Goal: Task Accomplishment & Management: Manage account settings

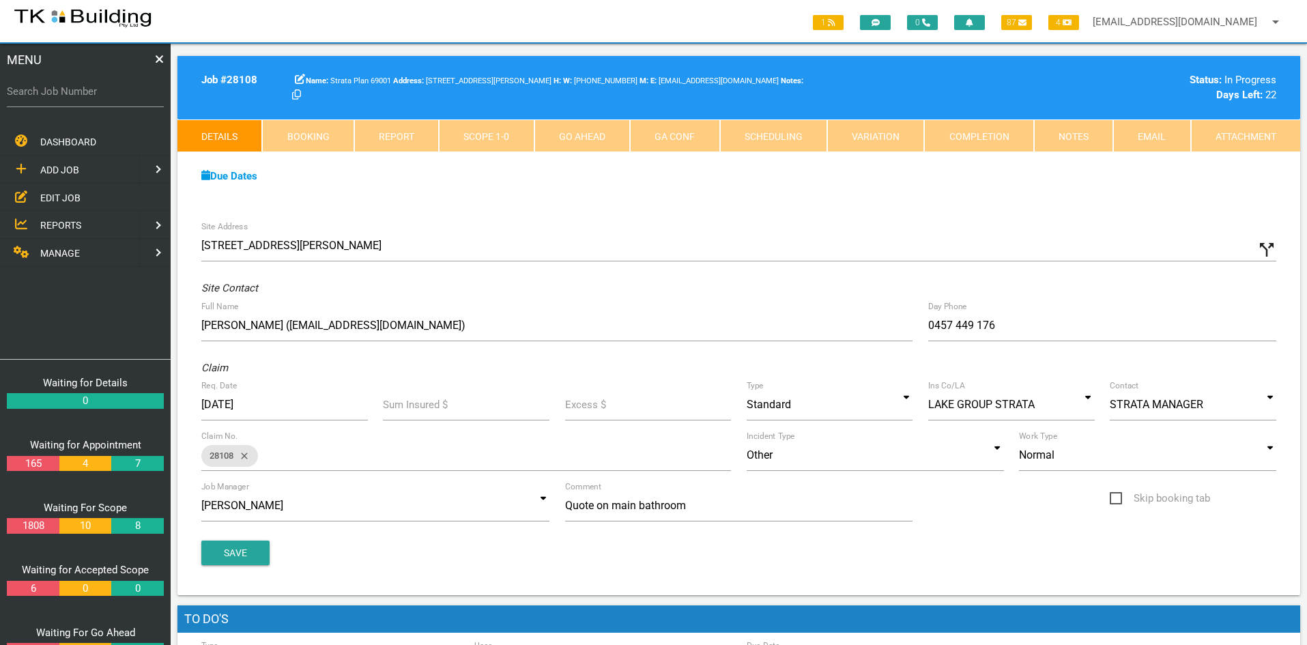
click at [55, 196] on span "EDIT JOB" at bounding box center [60, 197] width 40 height 11
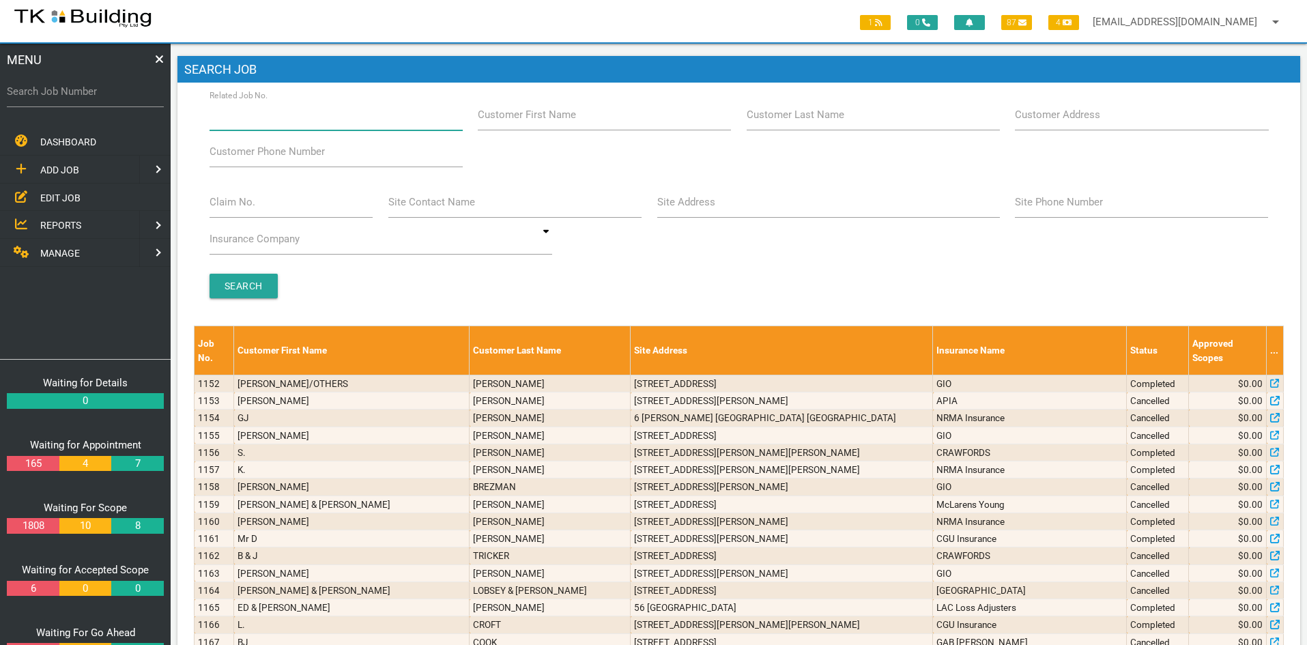
click at [304, 121] on input "Related Job No." at bounding box center [336, 114] width 253 height 31
type input "28011"
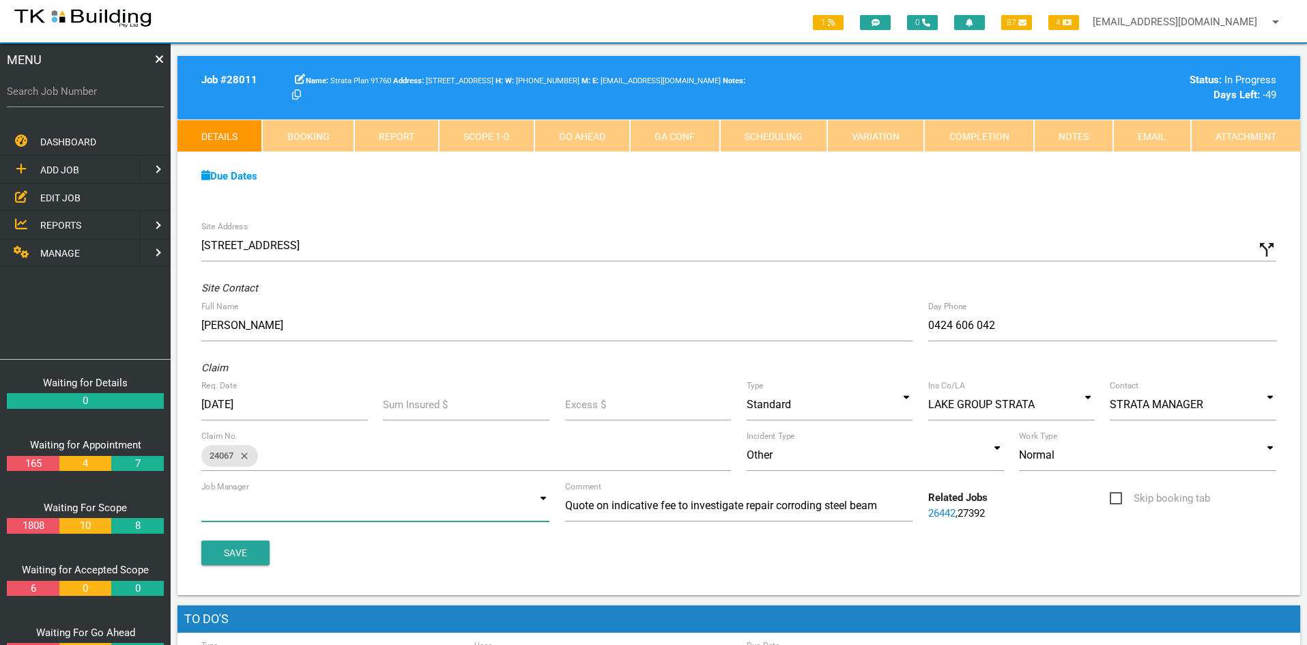
click at [524, 513] on input at bounding box center [375, 505] width 348 height 31
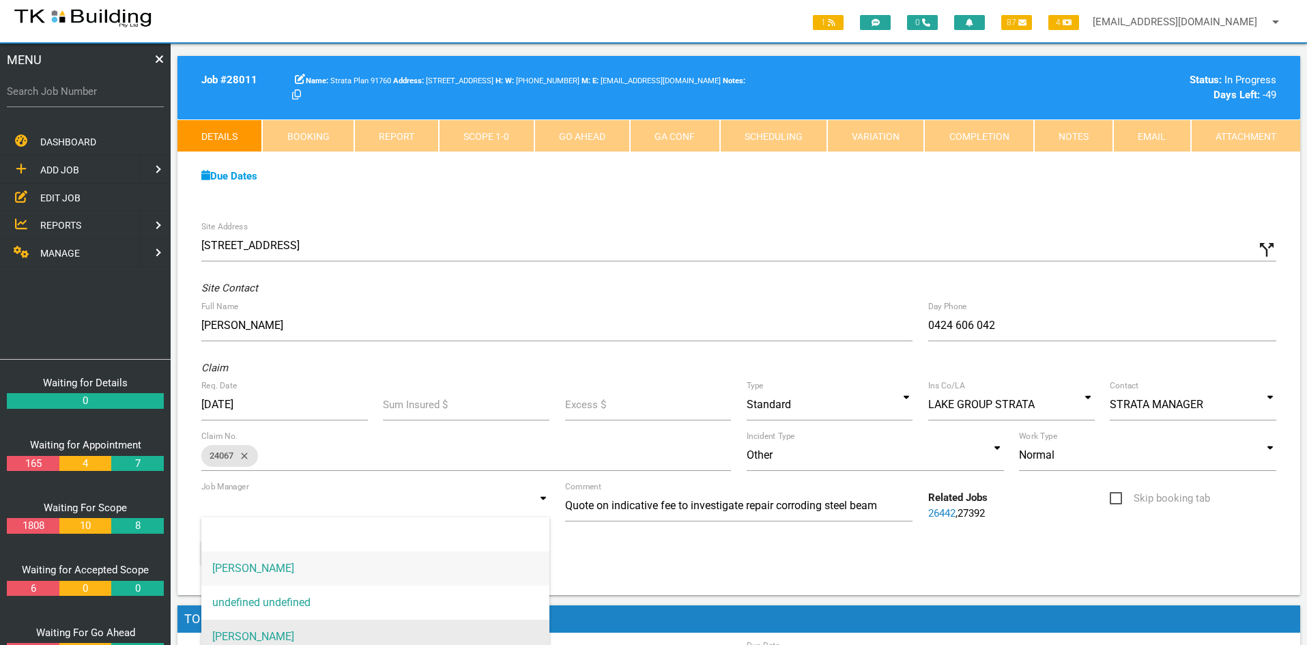
click at [308, 629] on span "[PERSON_NAME]" at bounding box center [375, 637] width 348 height 34
type input "[PERSON_NAME]"
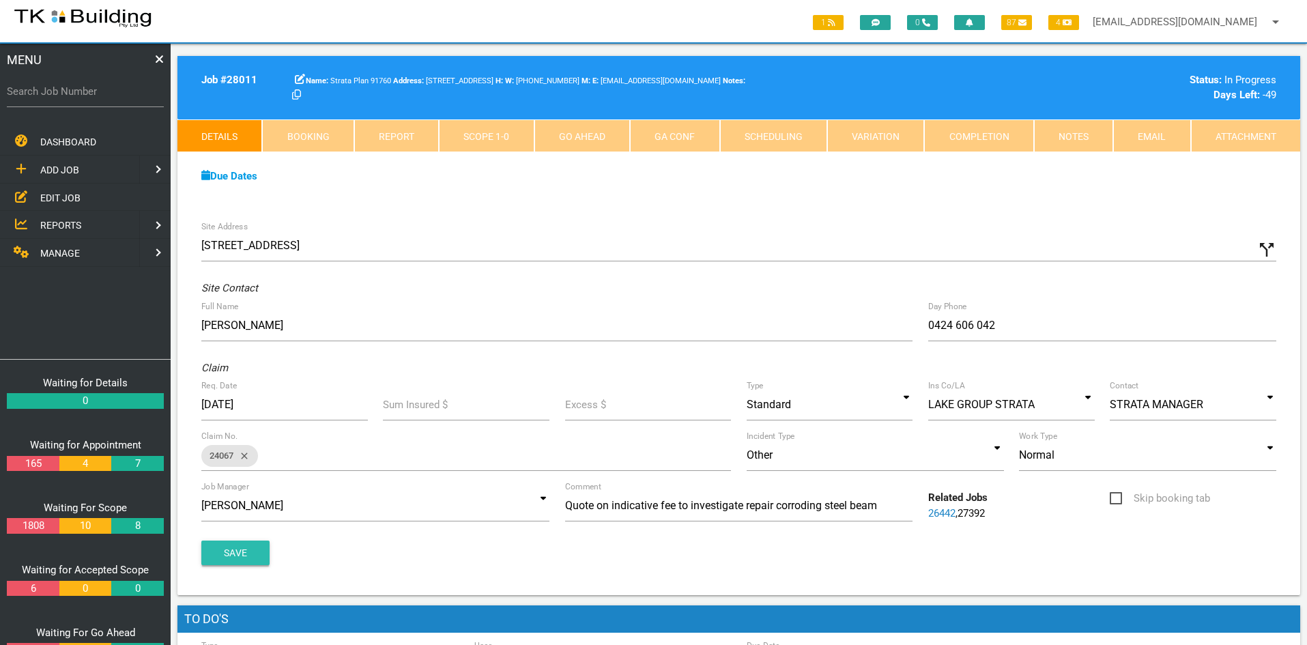
click at [239, 556] on button "Save" at bounding box center [235, 553] width 68 height 25
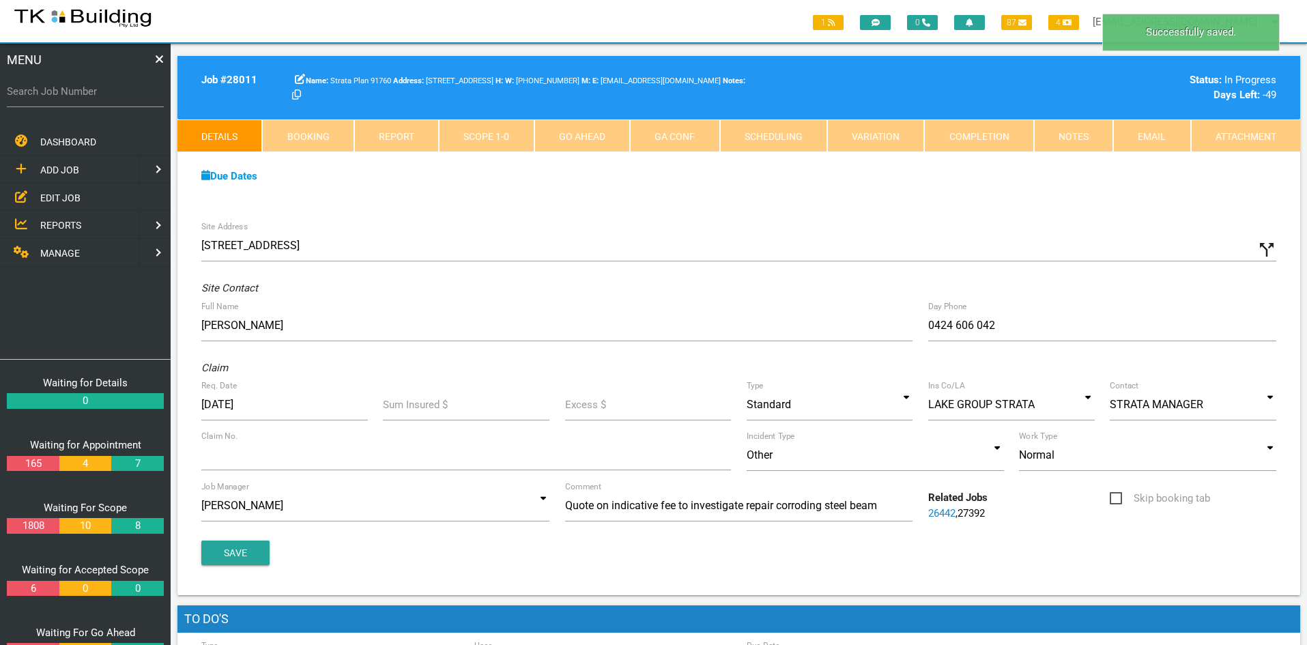
click at [945, 219] on div "Site Address [STREET_ADDRESS] call_split Custom Address Street [GEOGRAPHIC_DATA…" at bounding box center [738, 405] width 1123 height 382
click at [1069, 139] on link "Notes" at bounding box center [1073, 135] width 79 height 33
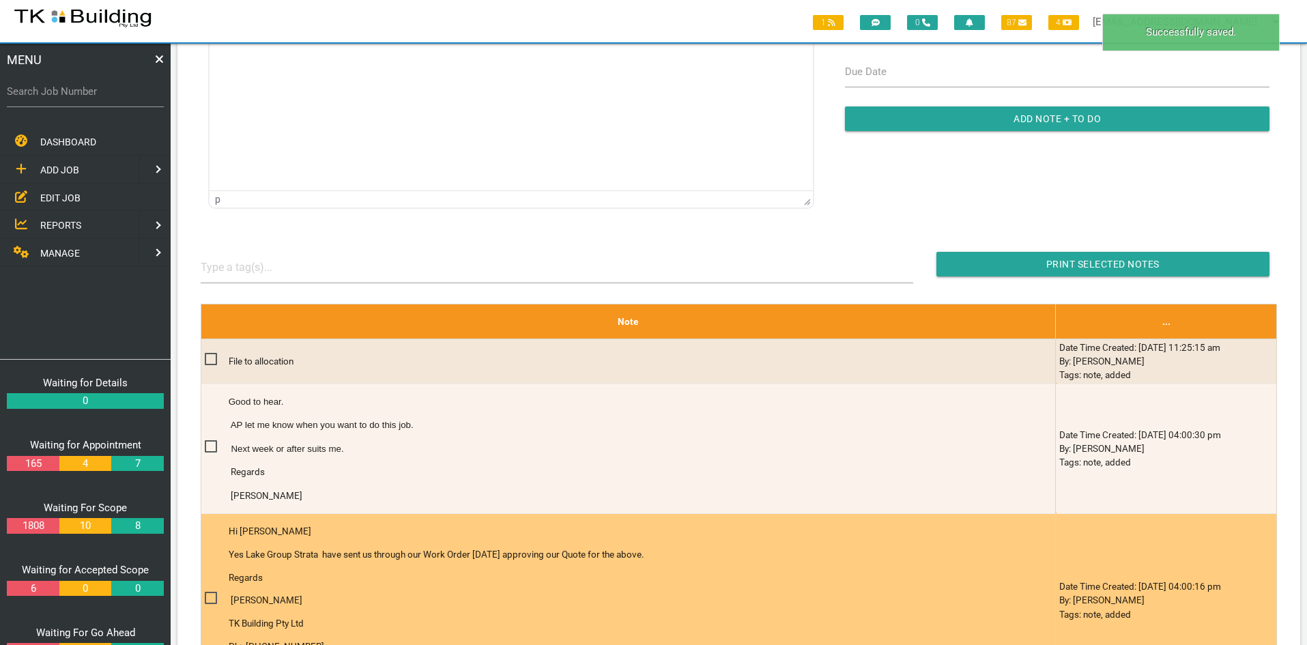
scroll to position [27, 0]
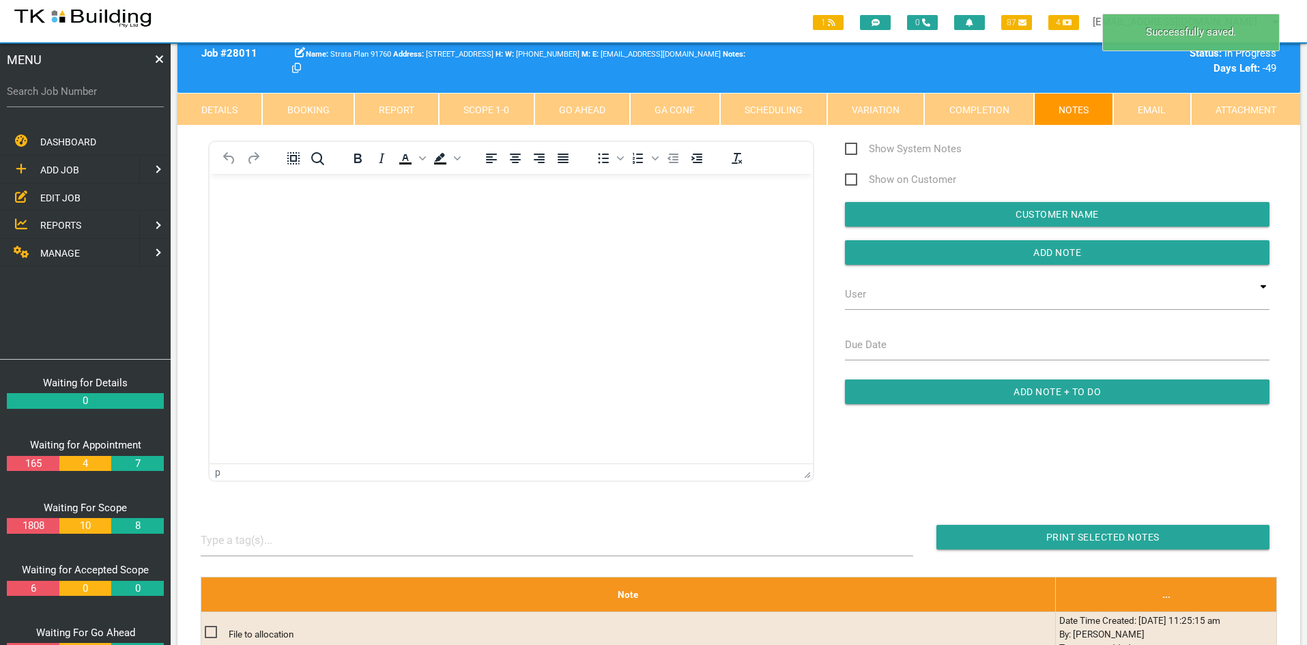
click at [439, 236] on html at bounding box center [511, 205] width 603 height 62
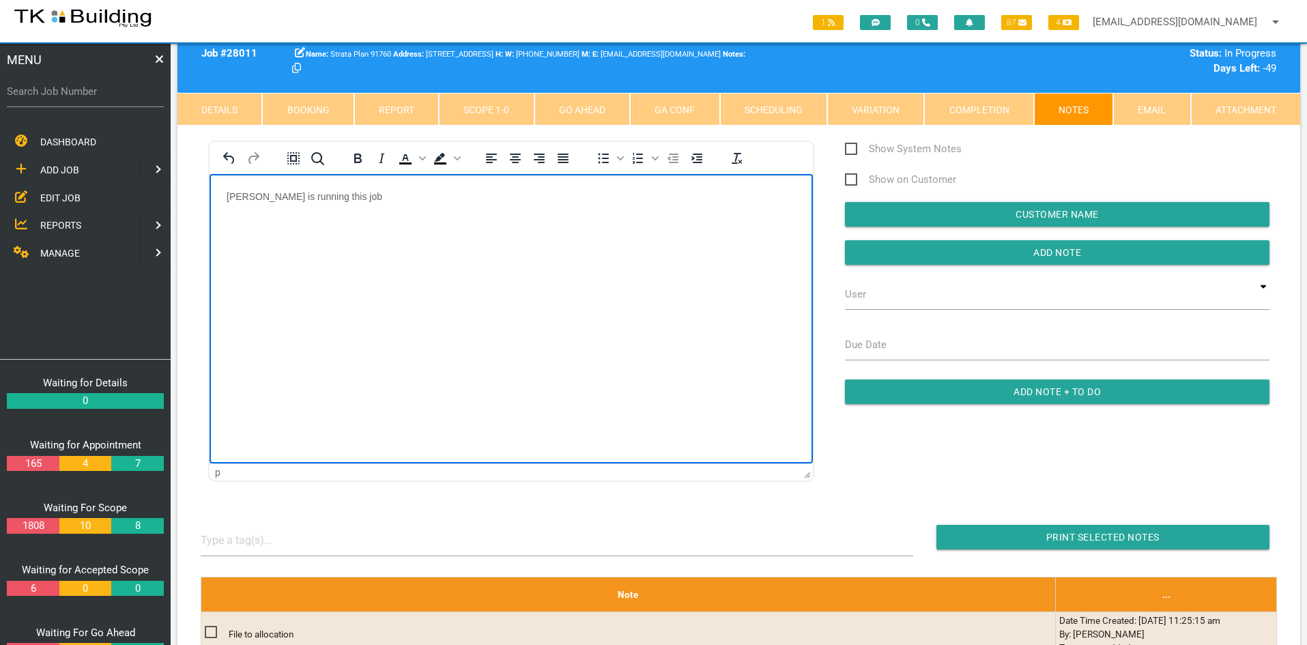
click at [447, 236] on html "[PERSON_NAME] is running this job" at bounding box center [511, 205] width 603 height 62
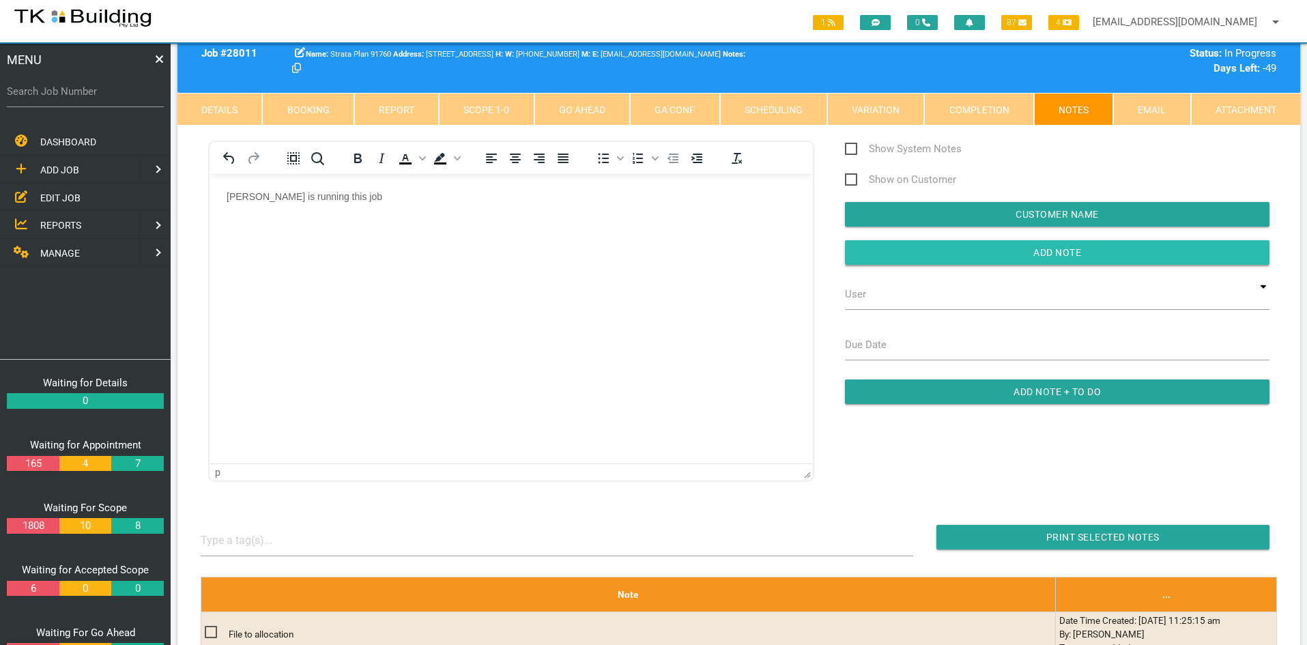
click at [1005, 258] on input "button" at bounding box center [1057, 252] width 425 height 25
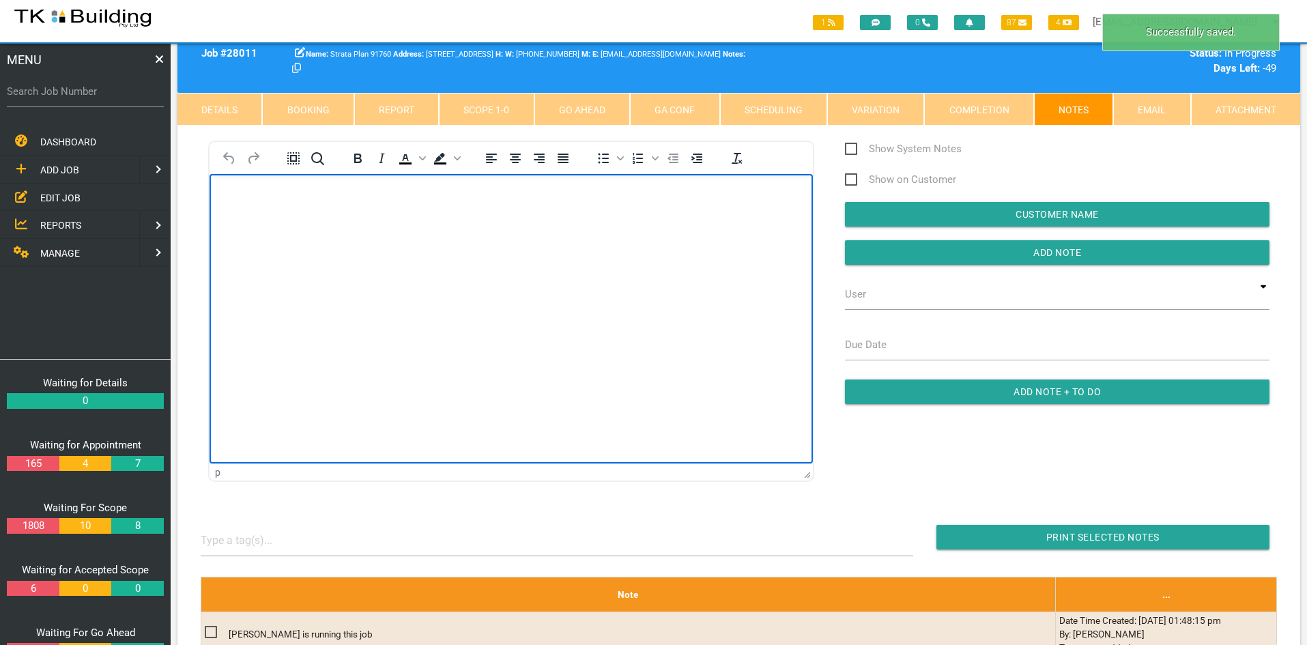
click at [587, 236] on html at bounding box center [511, 205] width 603 height 62
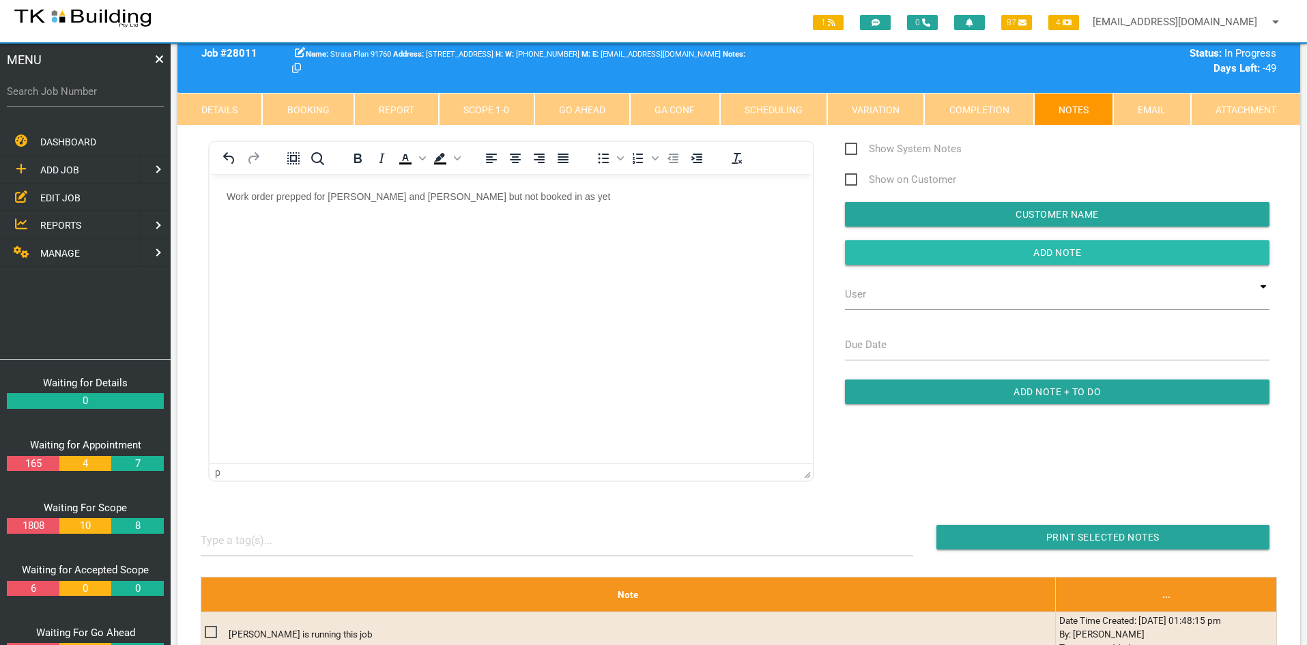
click at [1055, 254] on input "button" at bounding box center [1057, 252] width 425 height 25
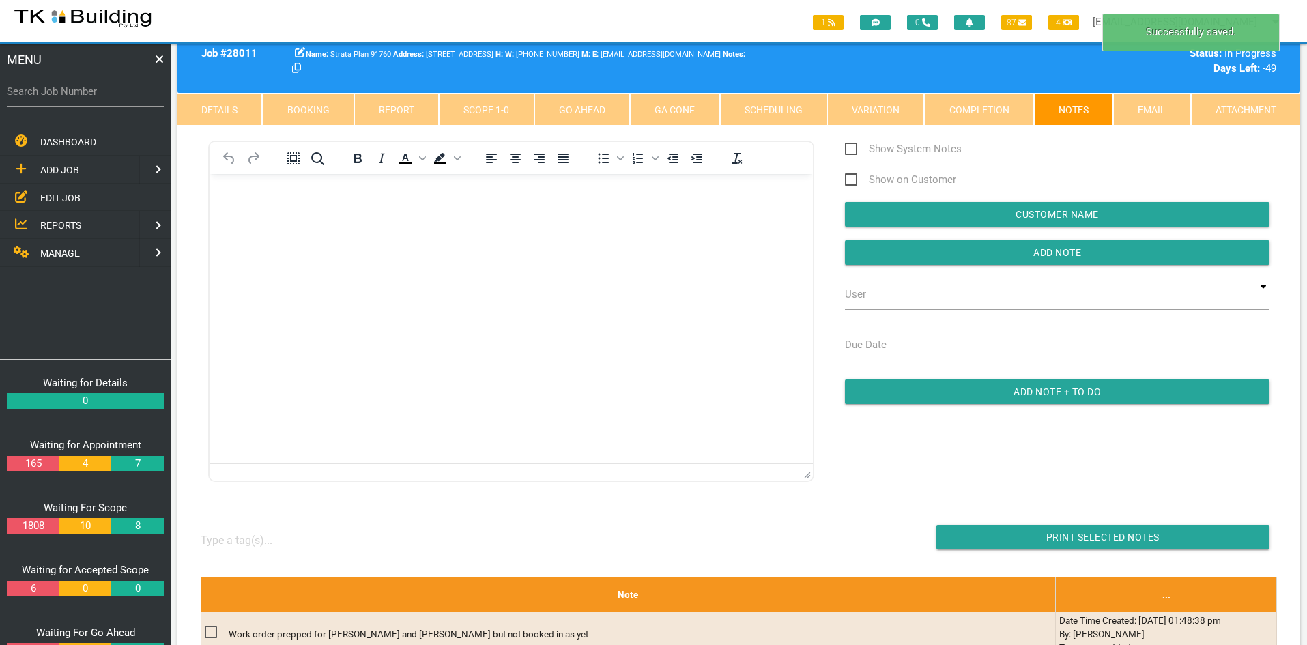
click at [675, 236] on html at bounding box center [511, 205] width 603 height 62
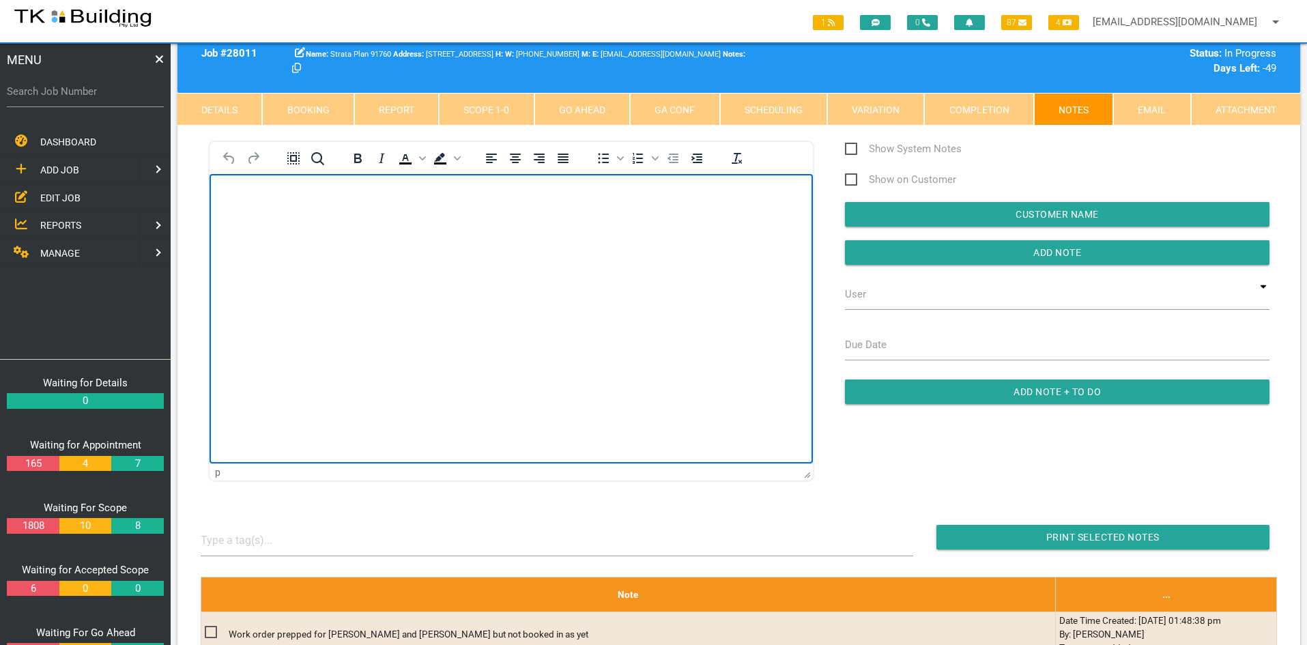
click at [508, 232] on body "Rich Text Area. Press ALT-0 for help." at bounding box center [511, 213] width 603 height 45
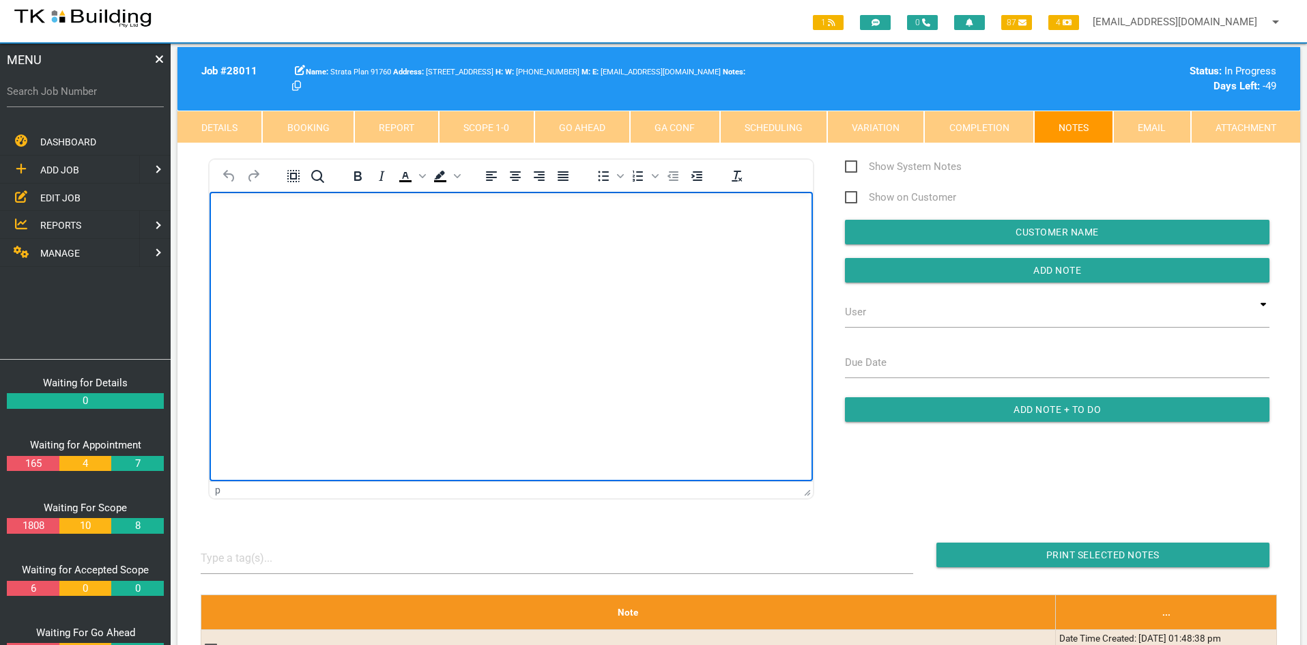
scroll to position [0, 0]
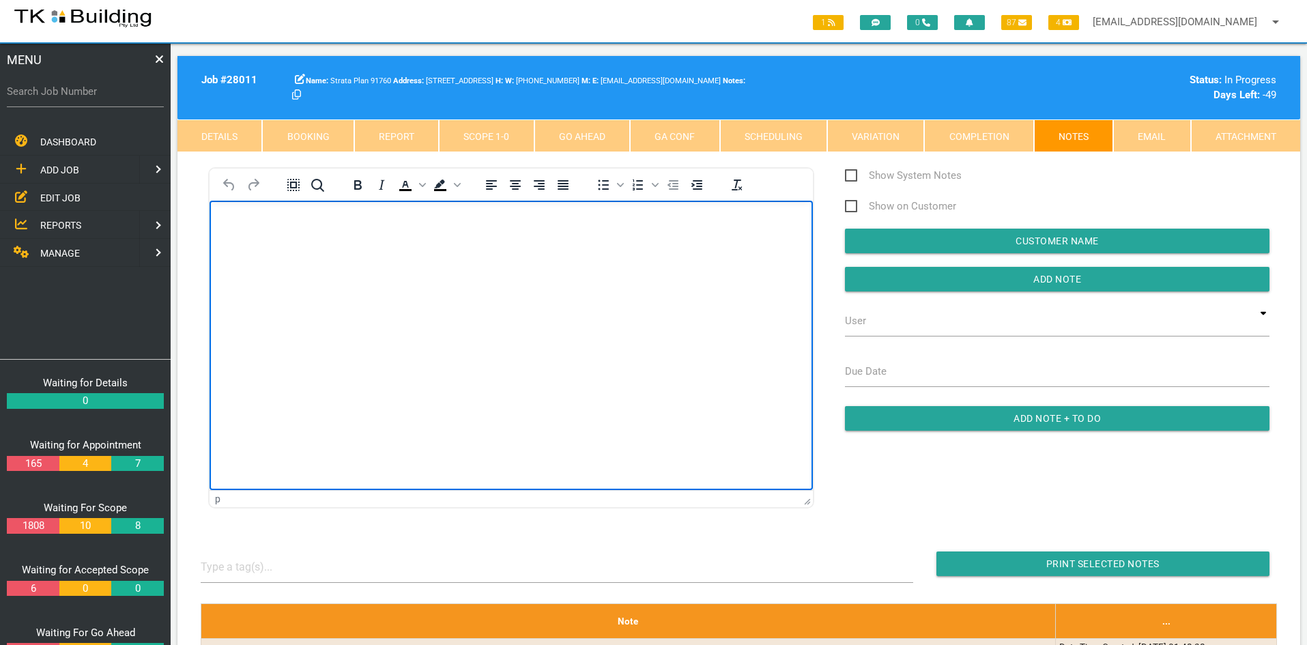
click at [470, 132] on link "Scope 1 - 0" at bounding box center [486, 135] width 95 height 33
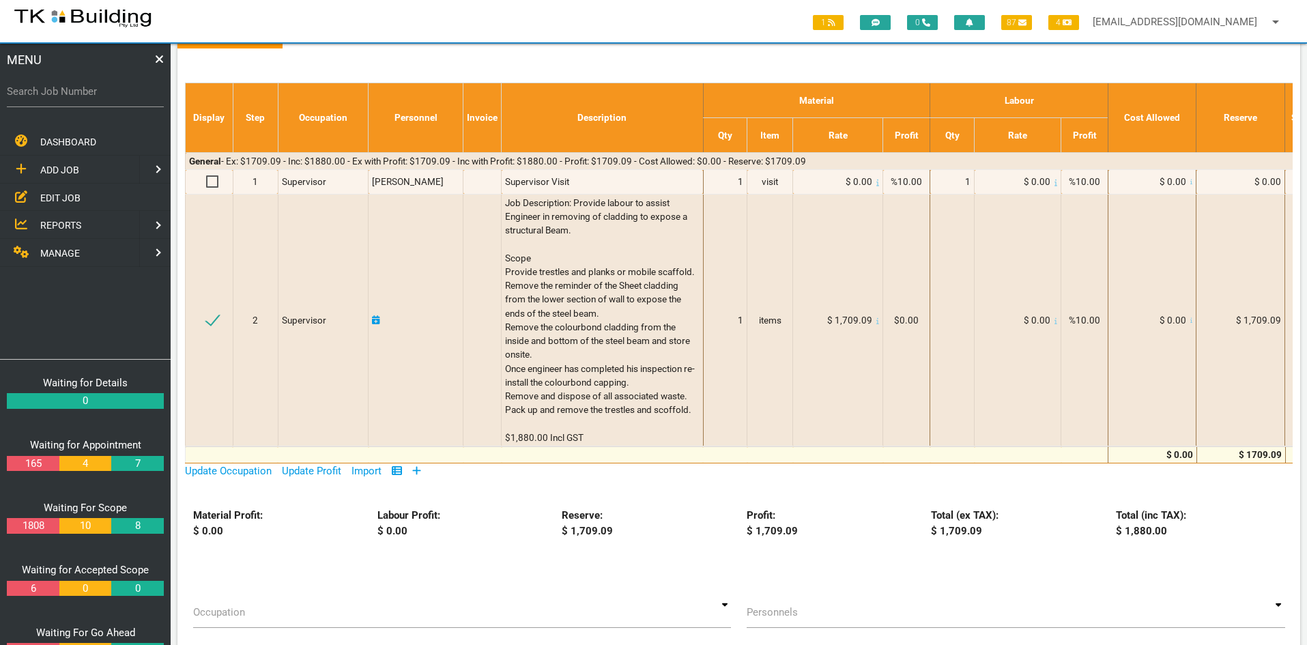
scroll to position [136, 0]
click at [63, 197] on span "EDIT JOB" at bounding box center [60, 197] width 40 height 11
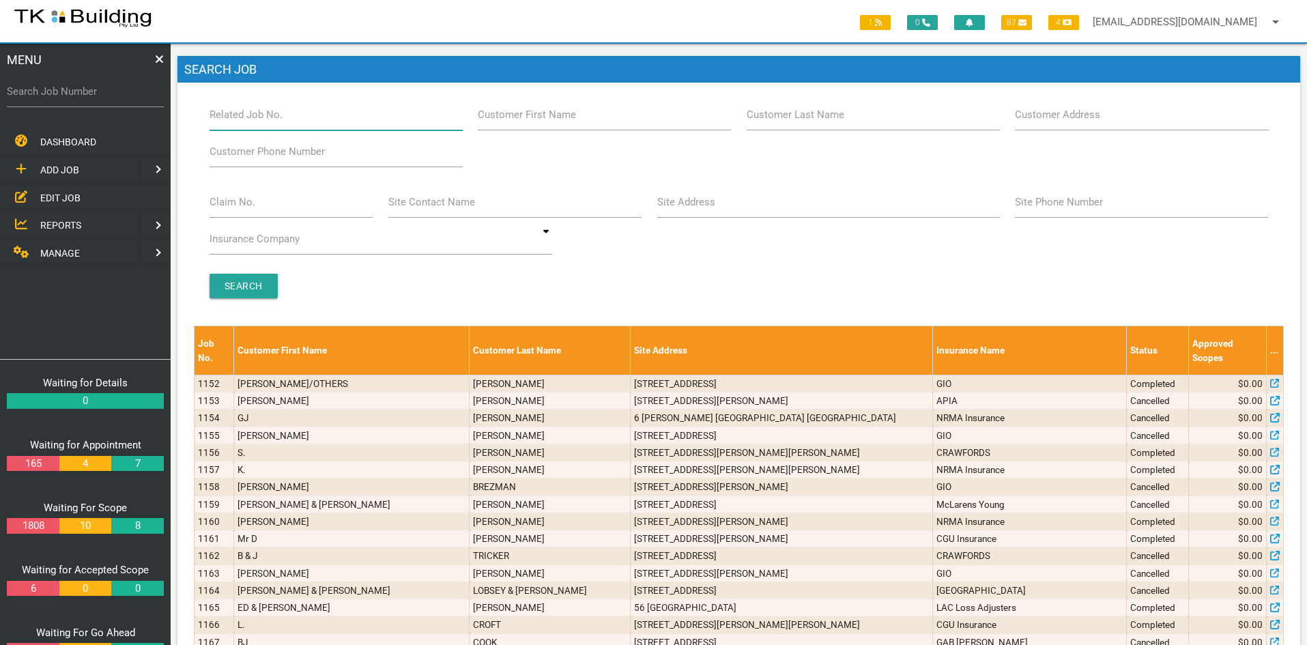
click at [281, 117] on input "Related Job No." at bounding box center [336, 114] width 253 height 31
type input "27598"
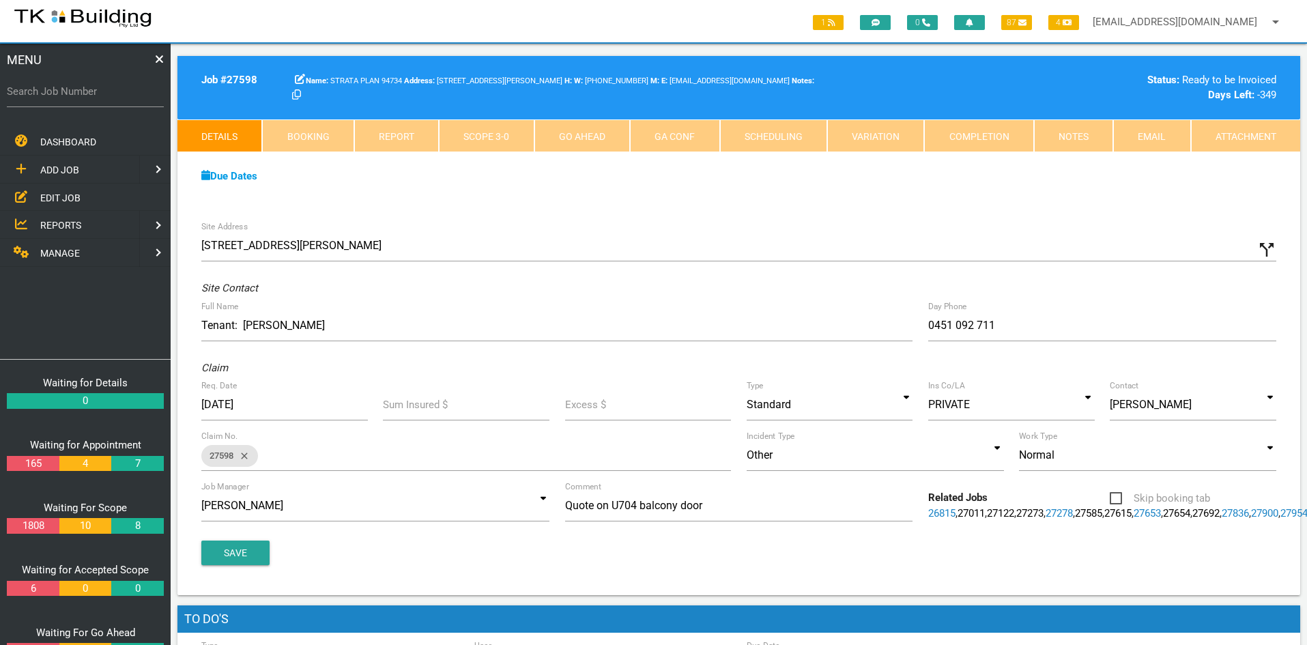
click at [487, 139] on link "Scope 3 - 0" at bounding box center [486, 135] width 95 height 33
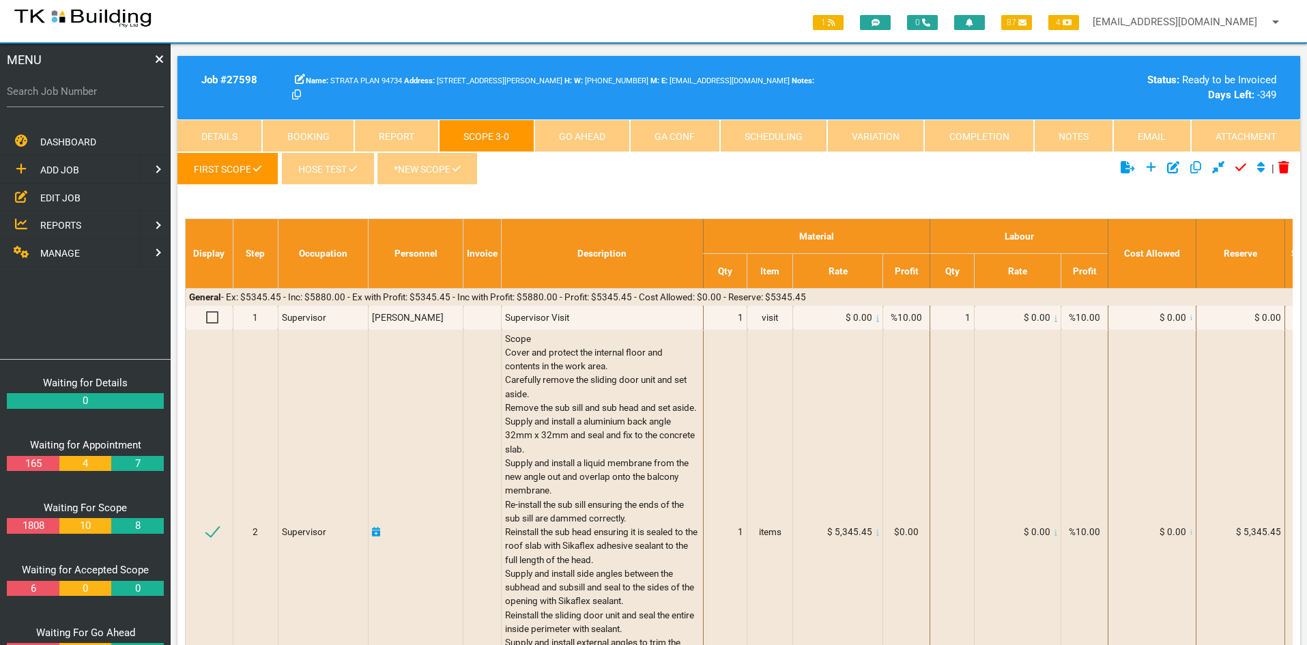
click at [1064, 132] on link "Notes" at bounding box center [1073, 135] width 79 height 33
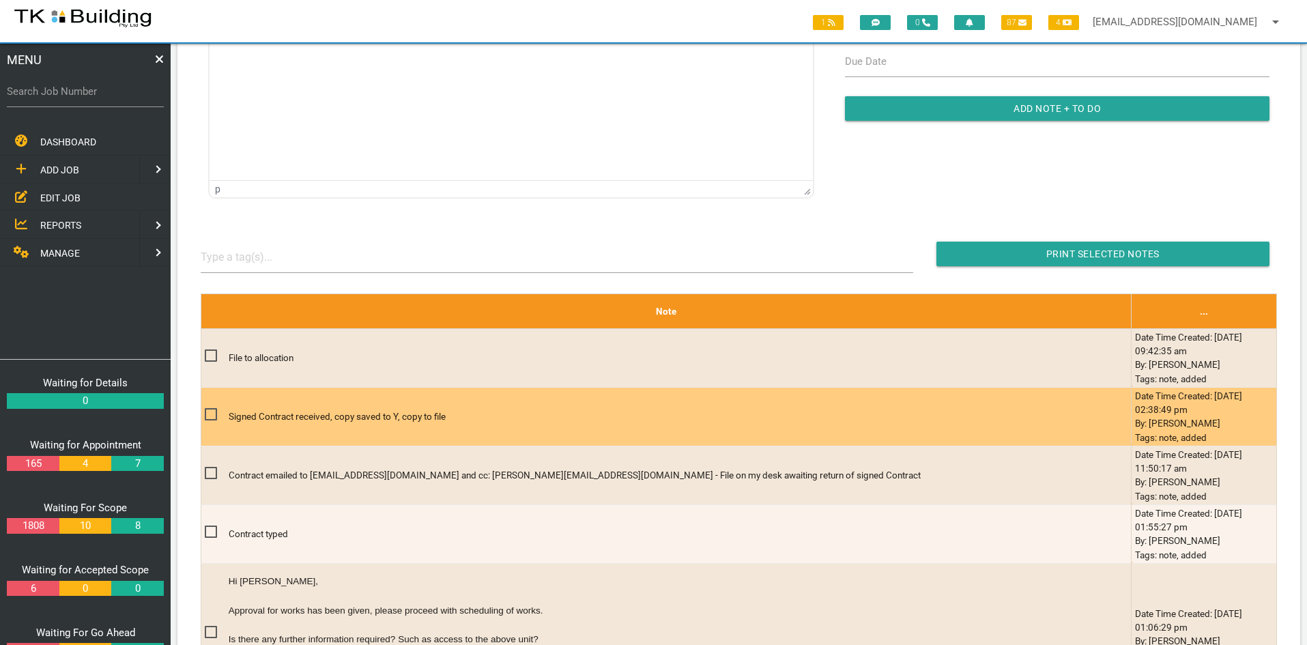
scroll to position [136, 0]
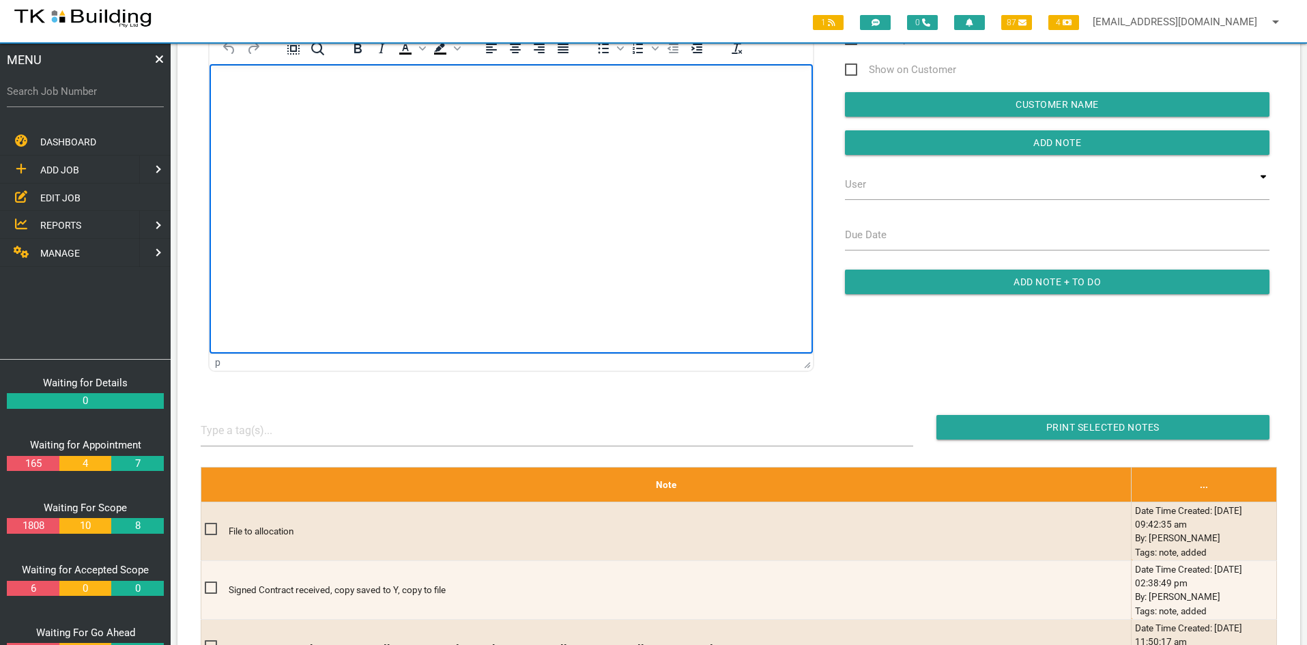
click at [420, 126] on html at bounding box center [511, 95] width 603 height 62
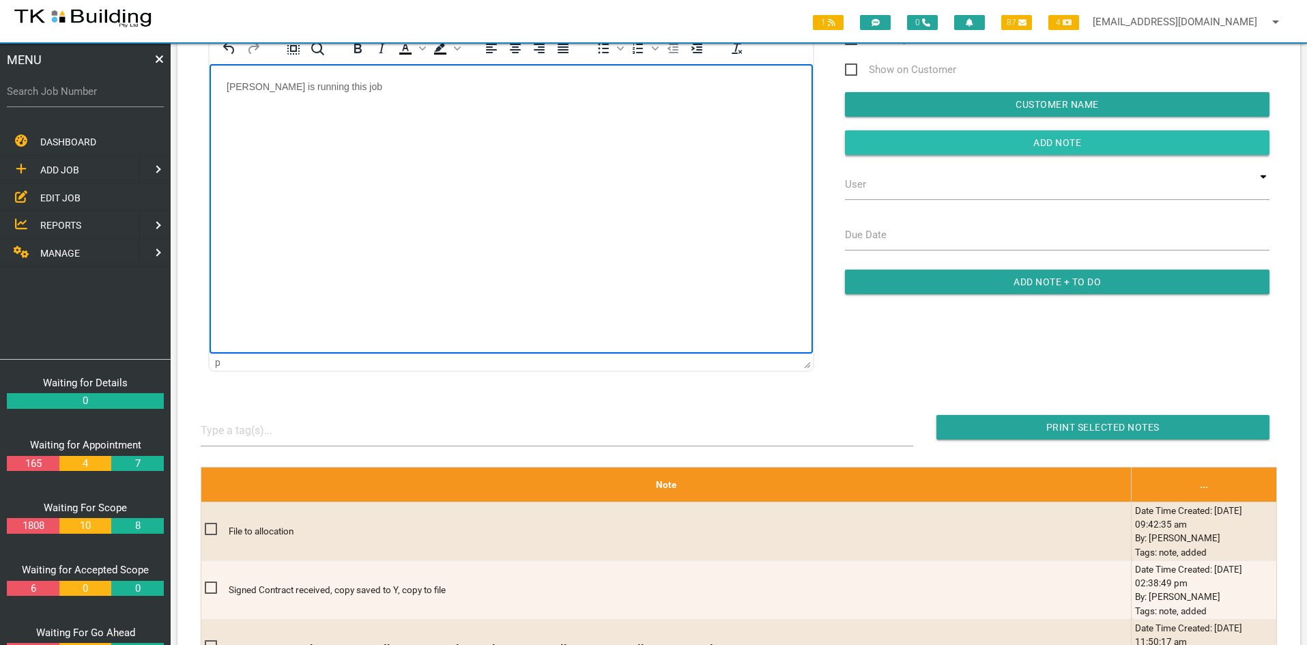
click at [1037, 145] on input "Add Note" at bounding box center [1057, 142] width 425 height 25
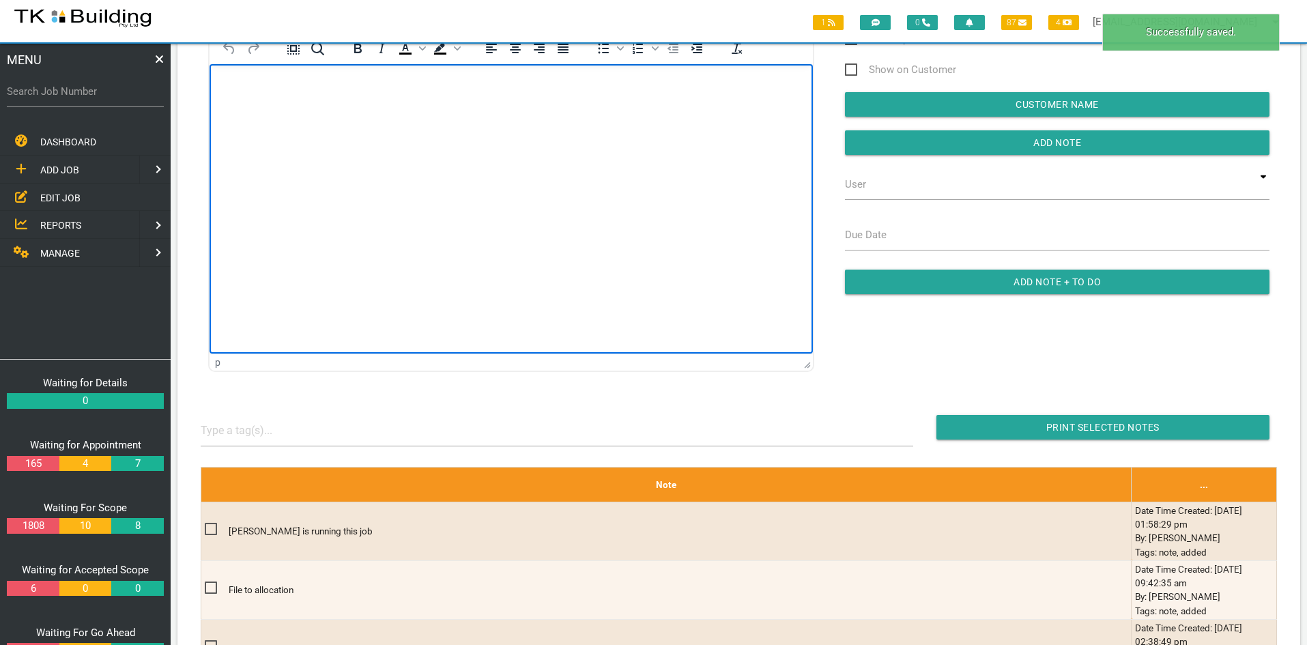
click at [583, 126] on html at bounding box center [511, 95] width 603 height 62
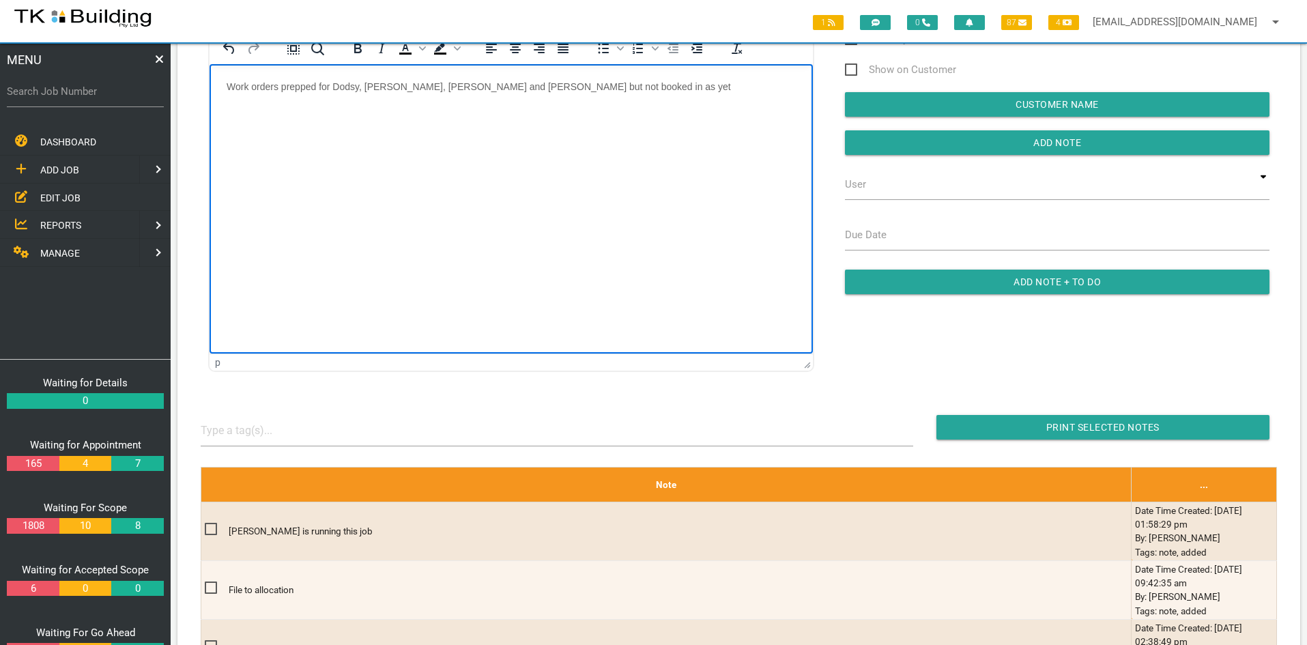
drag, startPoint x: 583, startPoint y: 218, endPoint x: 776, endPoint y: 197, distance: 194.3
click at [608, 154] on html "Work orders prepped for Dodsy, [PERSON_NAME], [PERSON_NAME] and [PERSON_NAME] b…" at bounding box center [511, 109] width 603 height 90
click at [1074, 139] on input "Add Note" at bounding box center [1057, 142] width 425 height 25
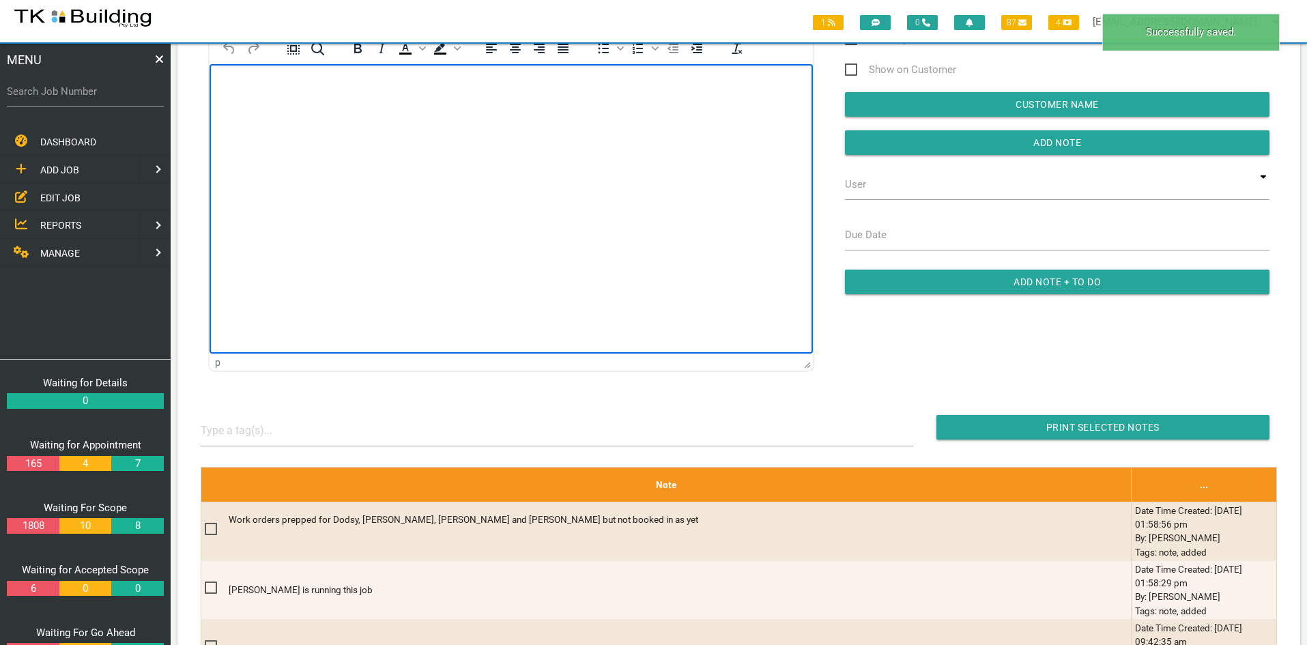
click at [629, 126] on html at bounding box center [511, 95] width 603 height 62
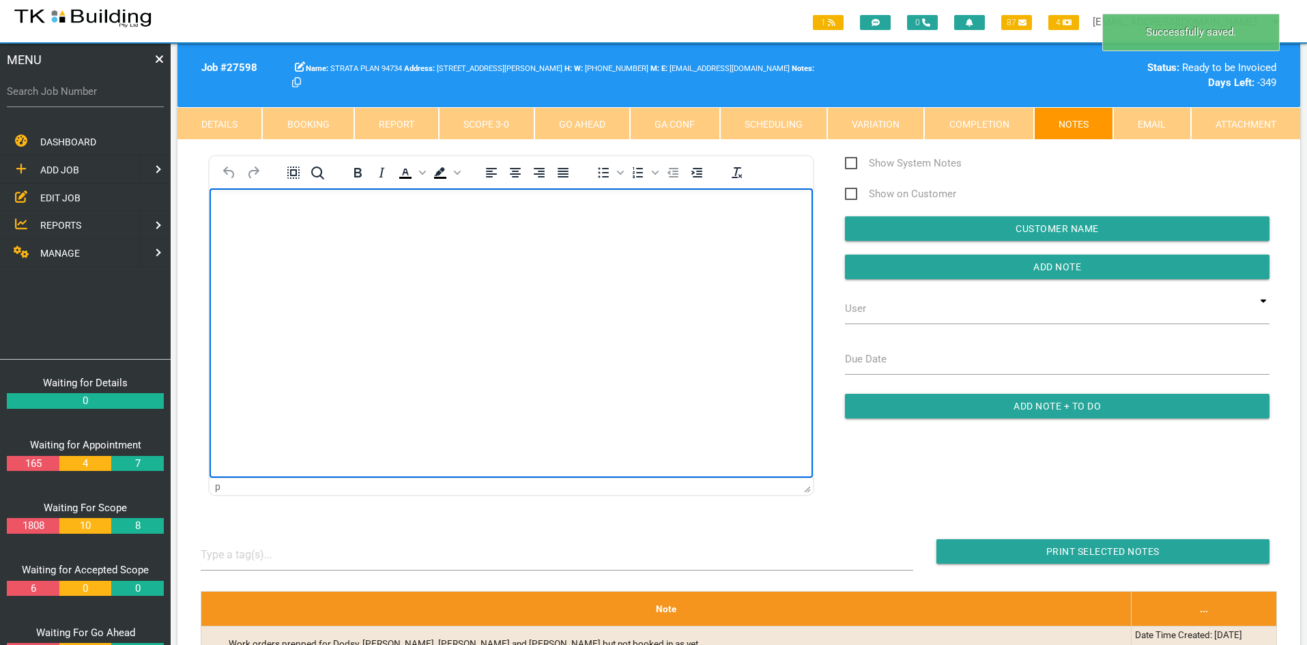
scroll to position [0, 0]
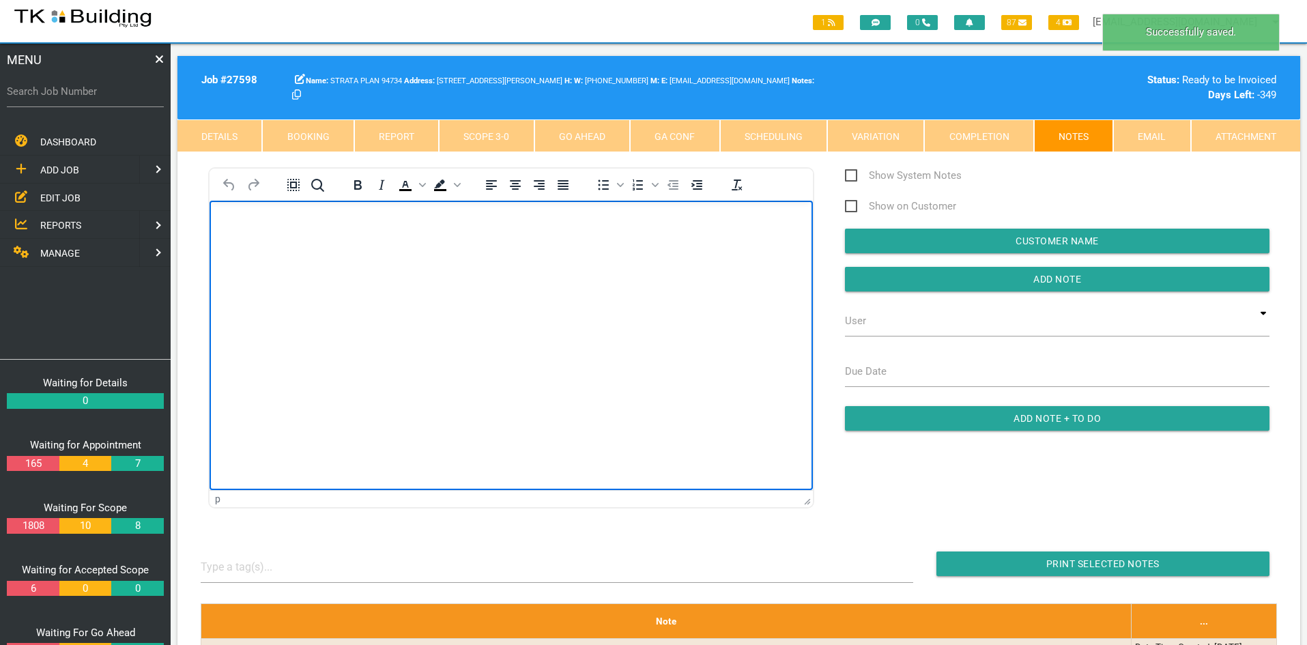
click at [508, 140] on link "Scope 3 - 0" at bounding box center [486, 135] width 95 height 33
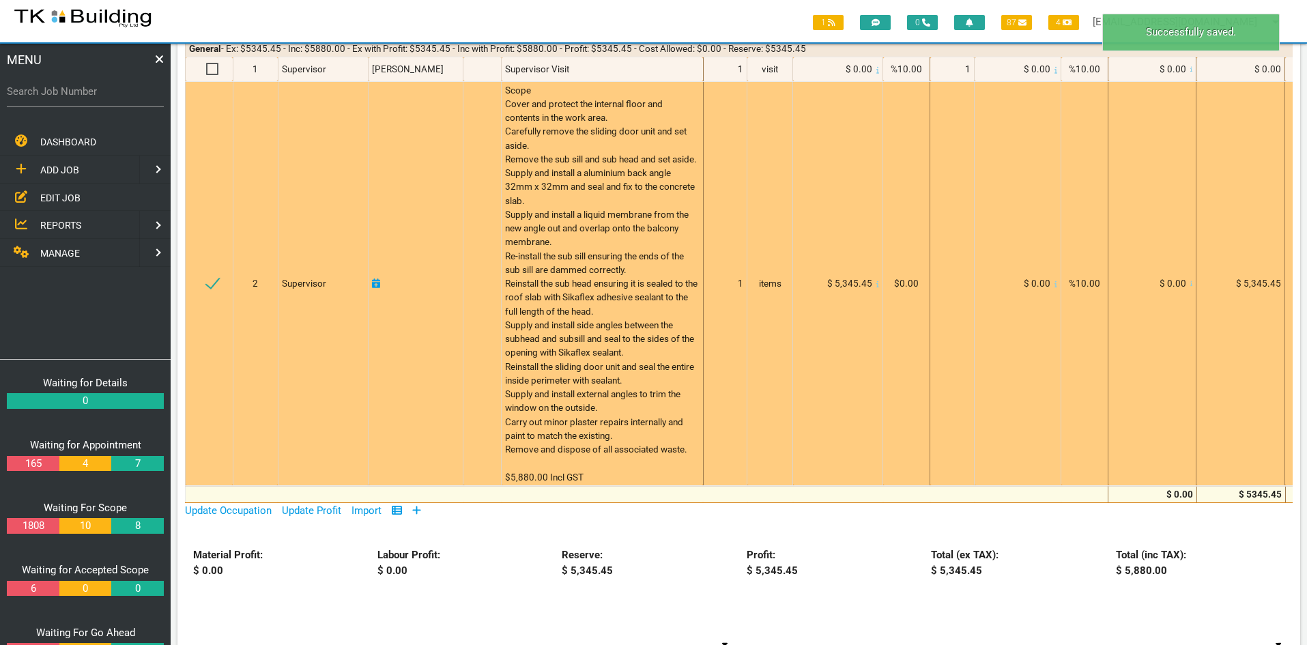
scroll to position [68, 0]
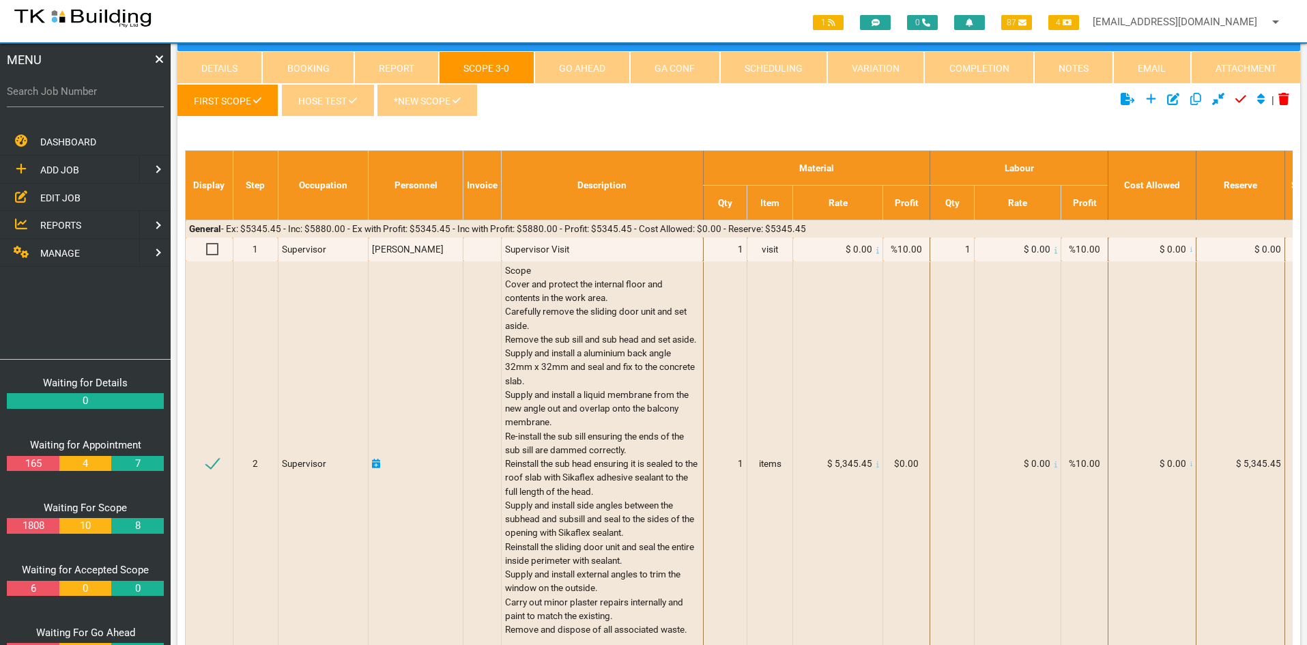
click at [416, 107] on link "*New Scope" at bounding box center [427, 100] width 101 height 33
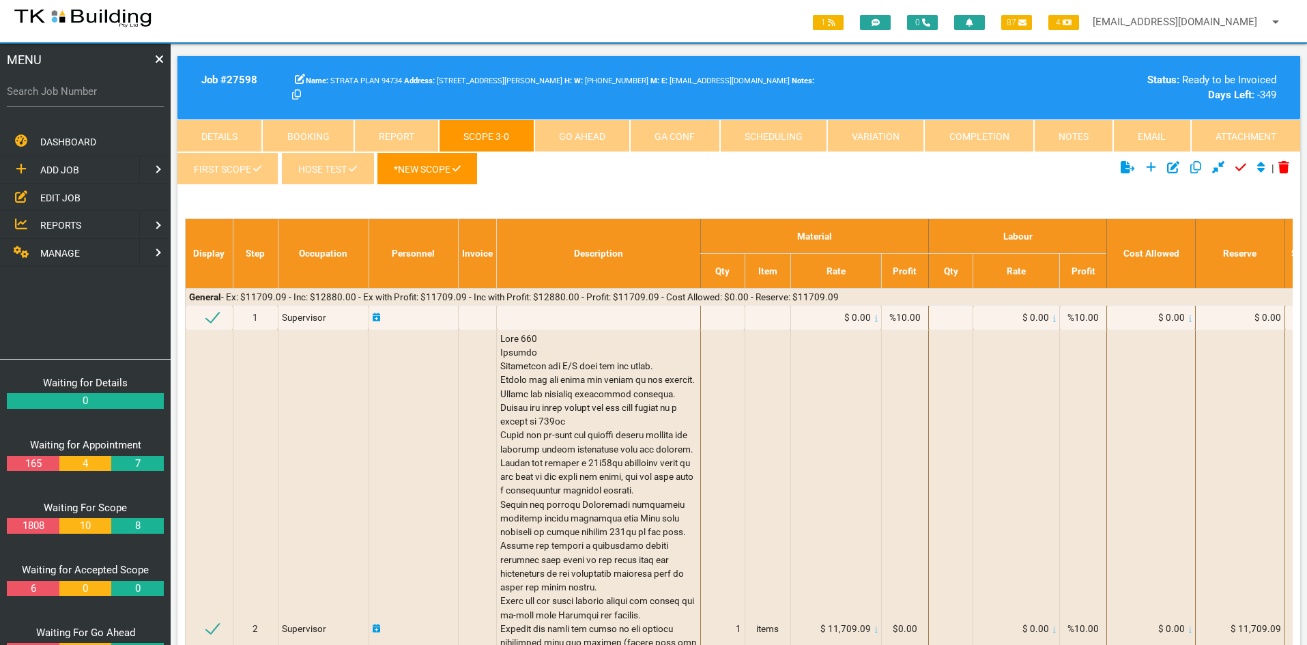
click at [824, 179] on ul "First Scope Hose Test *New Scope" at bounding box center [551, 171] width 749 height 38
click at [59, 195] on span "EDIT JOB" at bounding box center [60, 197] width 40 height 11
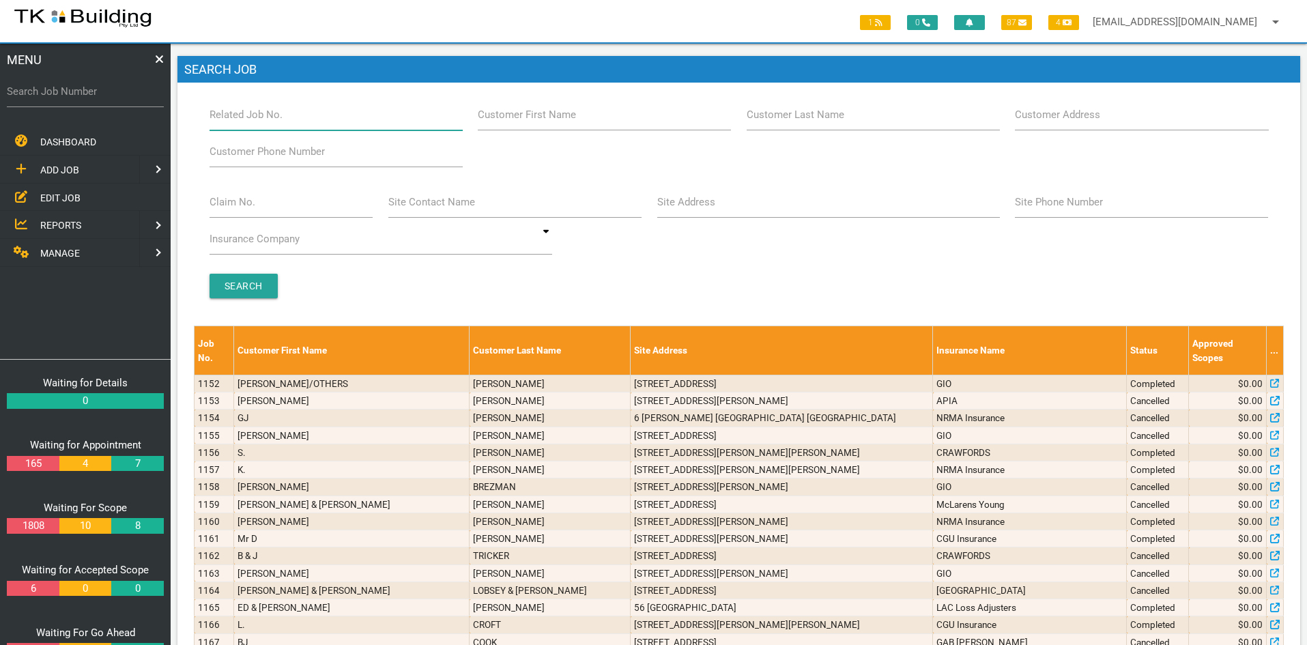
click at [309, 115] on input "Related Job No." at bounding box center [336, 114] width 253 height 31
type input "27965"
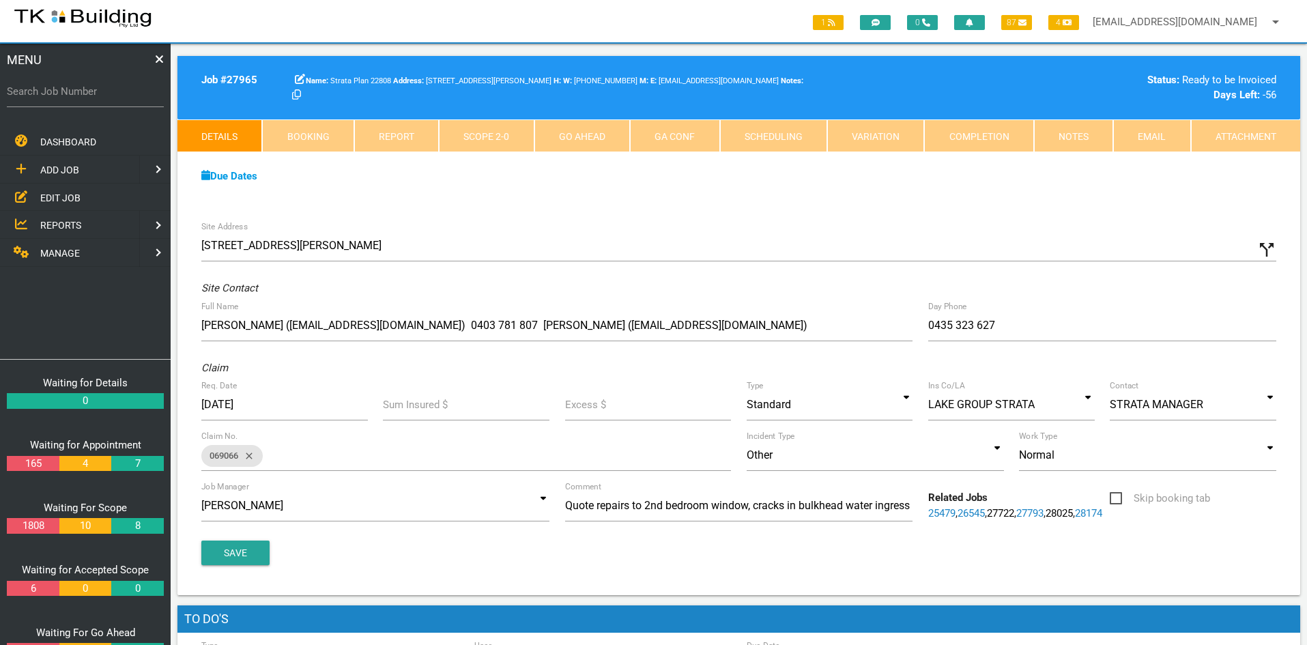
click at [966, 213] on div "Due Dates Waiting for Appointment From [DATE] To [DATE] Waiting For Scope From …" at bounding box center [738, 183] width 1123 height 62
click at [1056, 137] on link "Notes" at bounding box center [1073, 135] width 79 height 33
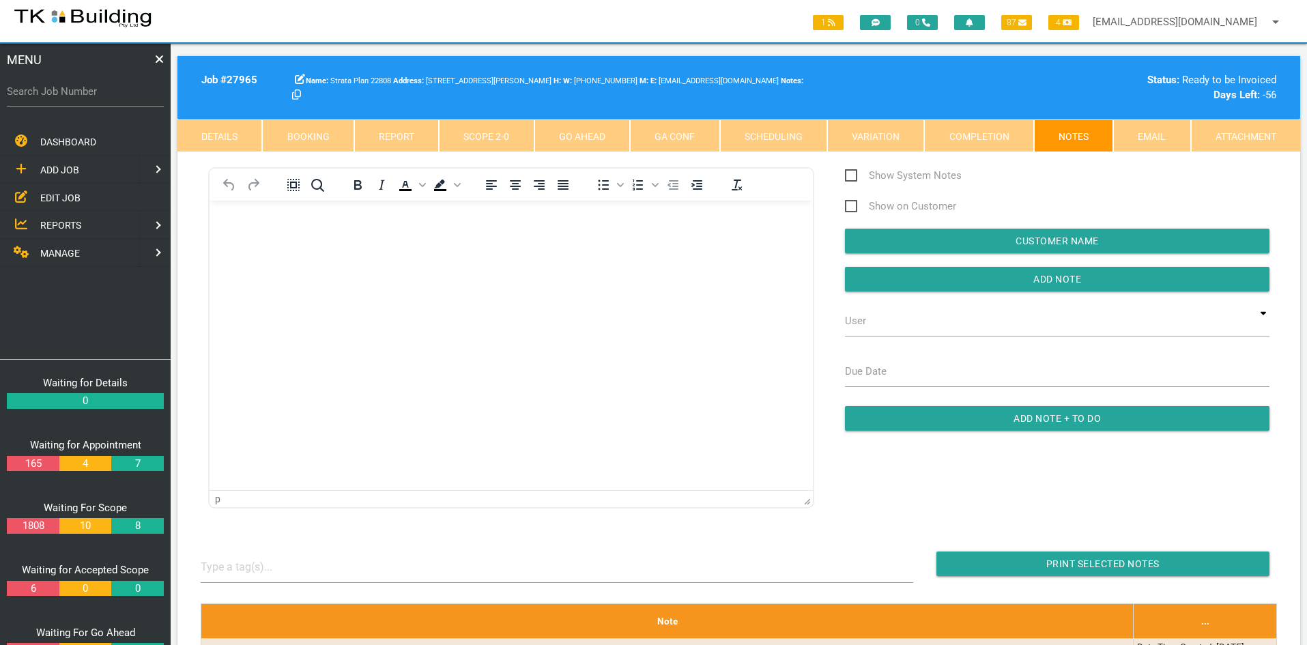
click at [491, 136] on link "Scope 2 - 0" at bounding box center [486, 135] width 95 height 33
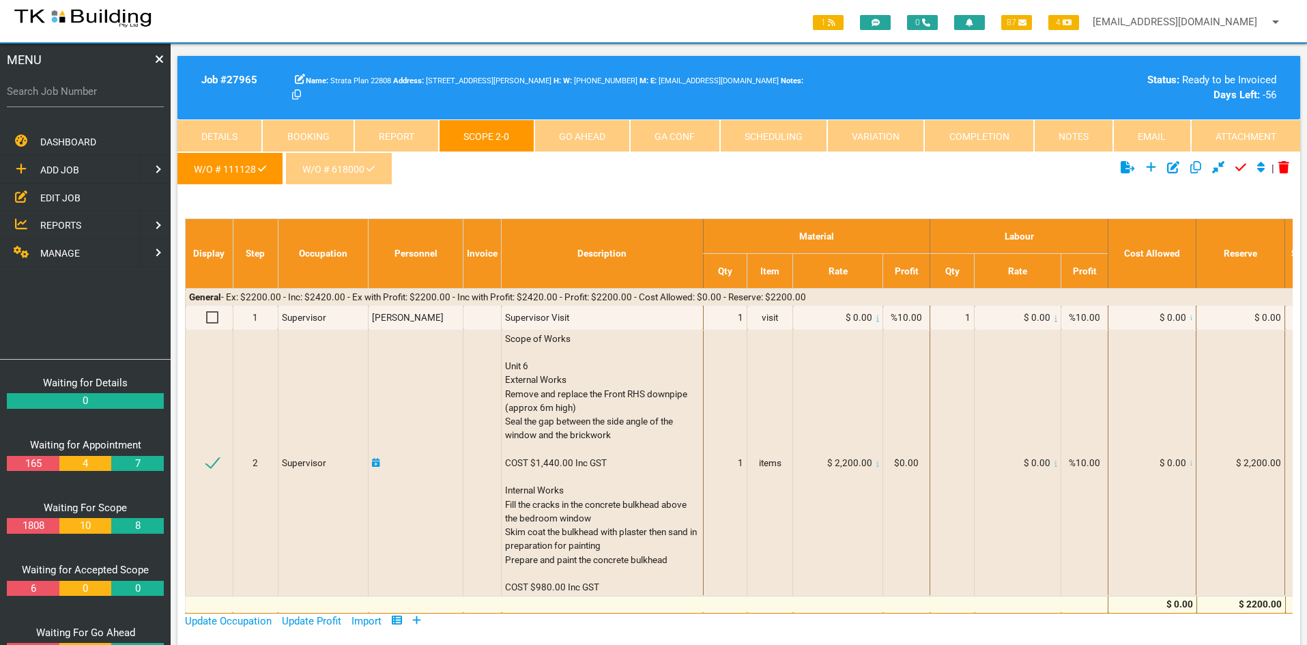
click at [343, 169] on link "W/O # 618000" at bounding box center [338, 168] width 106 height 33
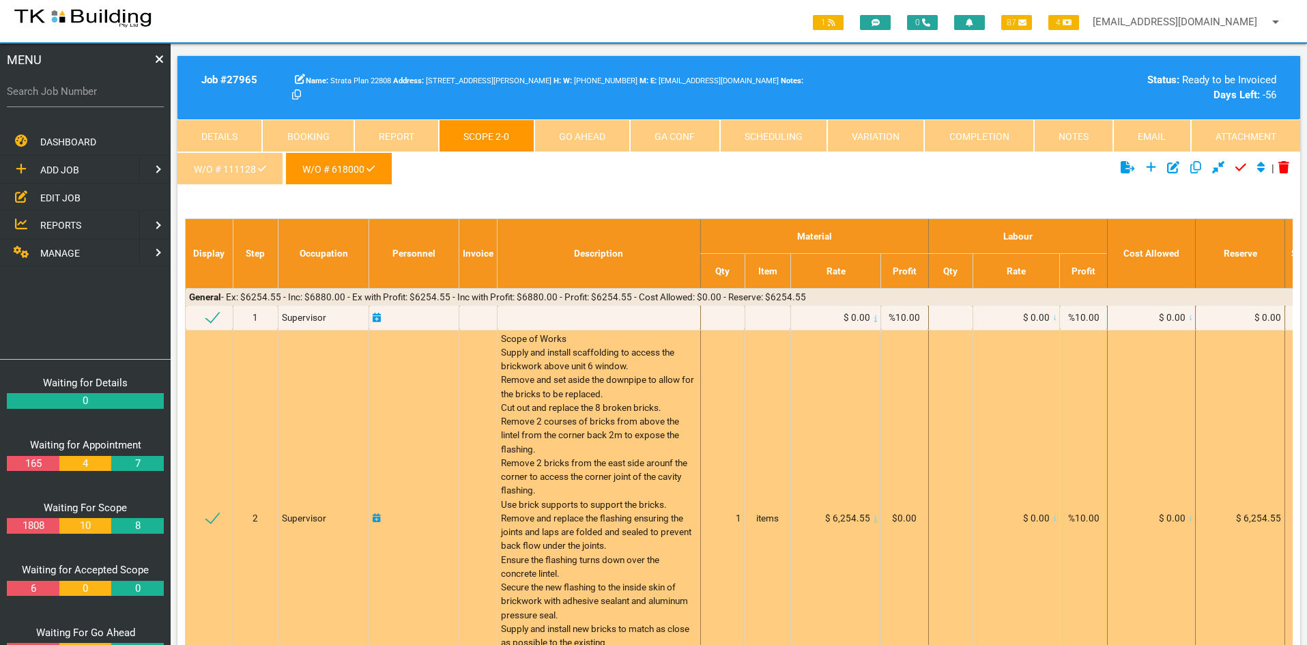
scroll to position [68, 0]
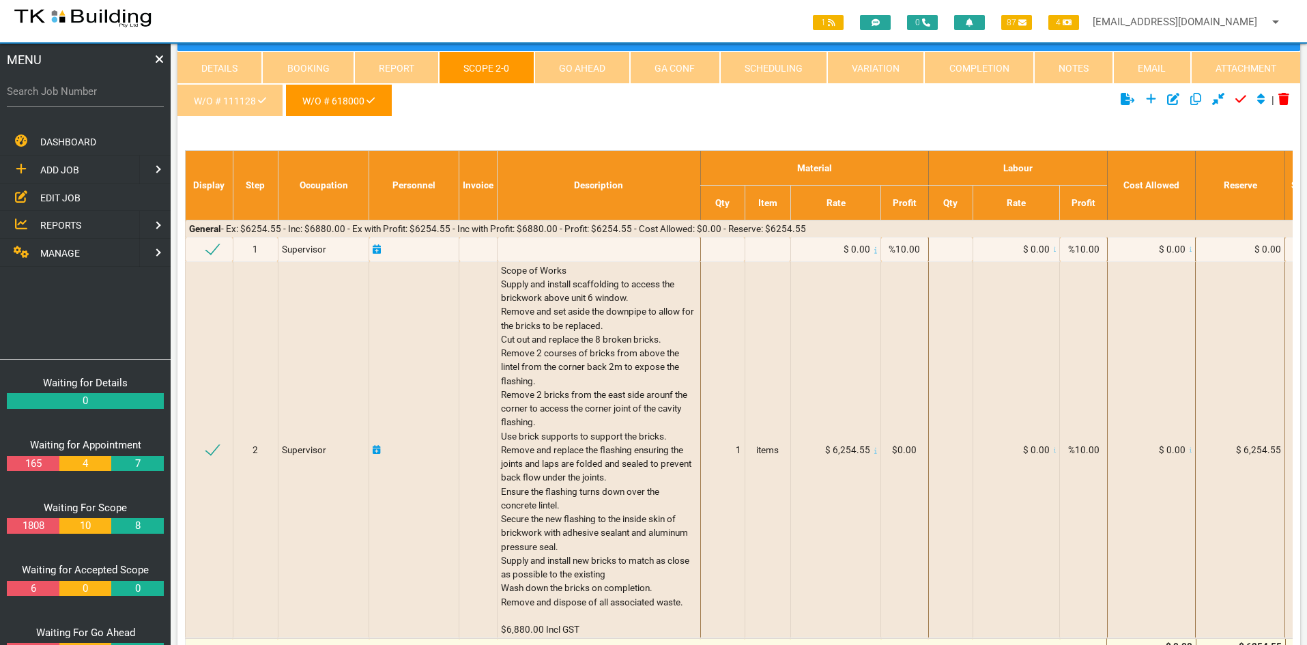
click at [775, 124] on div "w/o # 111128 W/O # 618000" at bounding box center [738, 514] width 1123 height 861
click at [698, 101] on ul "w/o # 111128 W/O # 618000" at bounding box center [551, 103] width 749 height 38
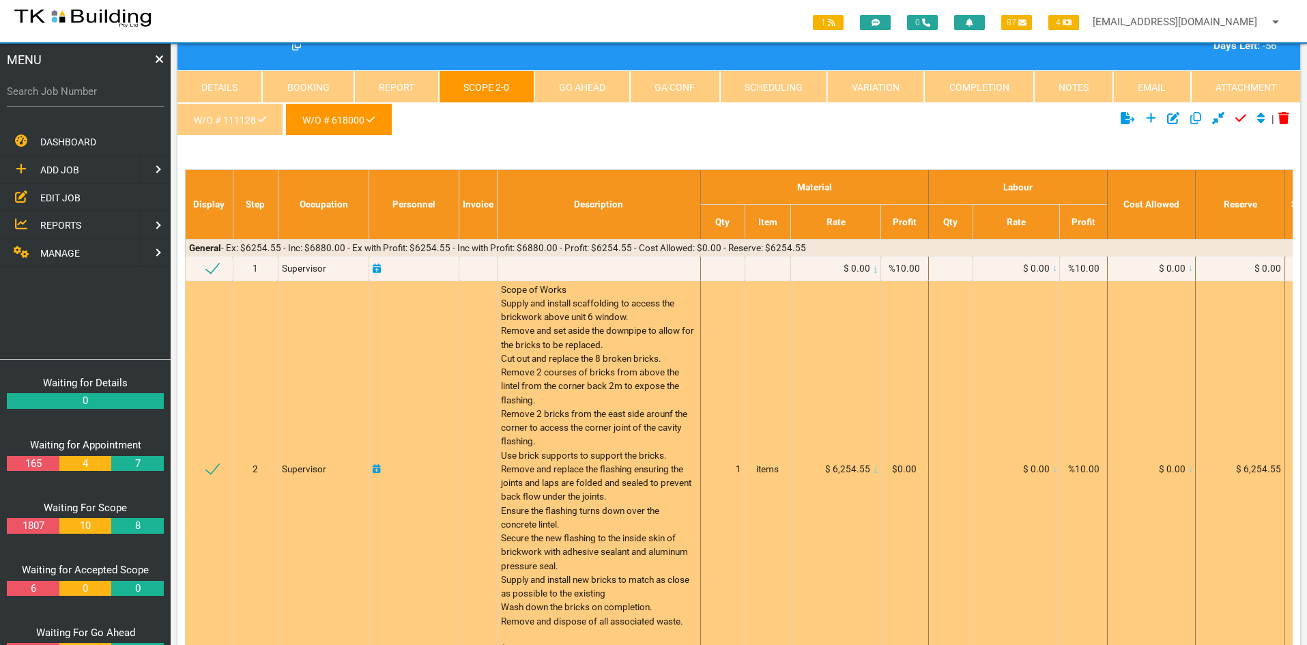
scroll to position [0, 0]
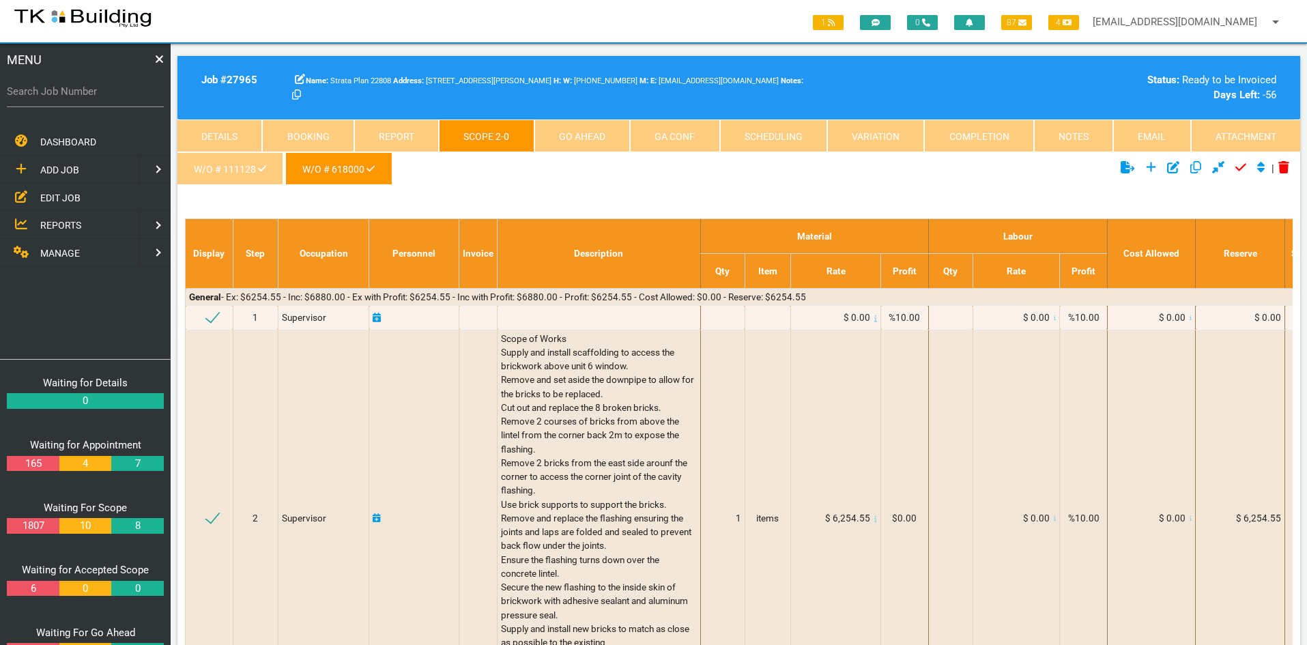
click at [225, 130] on link "Details" at bounding box center [219, 135] width 85 height 33
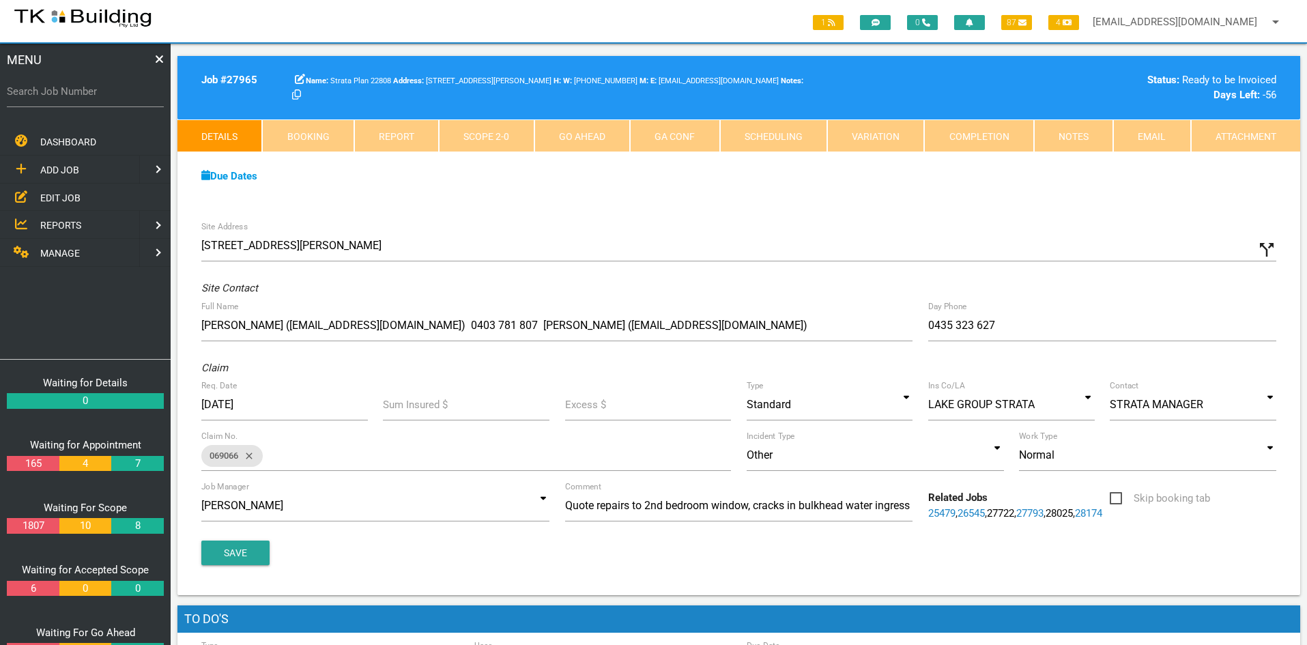
click at [1094, 141] on link "Notes" at bounding box center [1073, 135] width 79 height 33
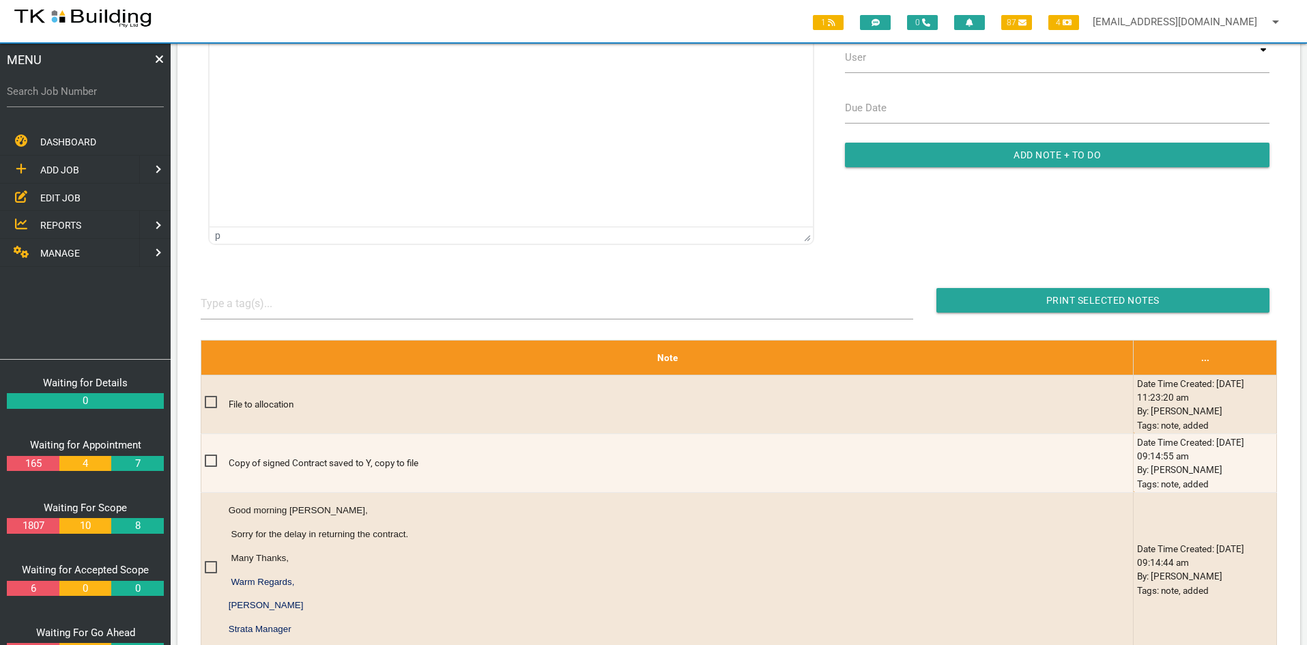
scroll to position [27, 0]
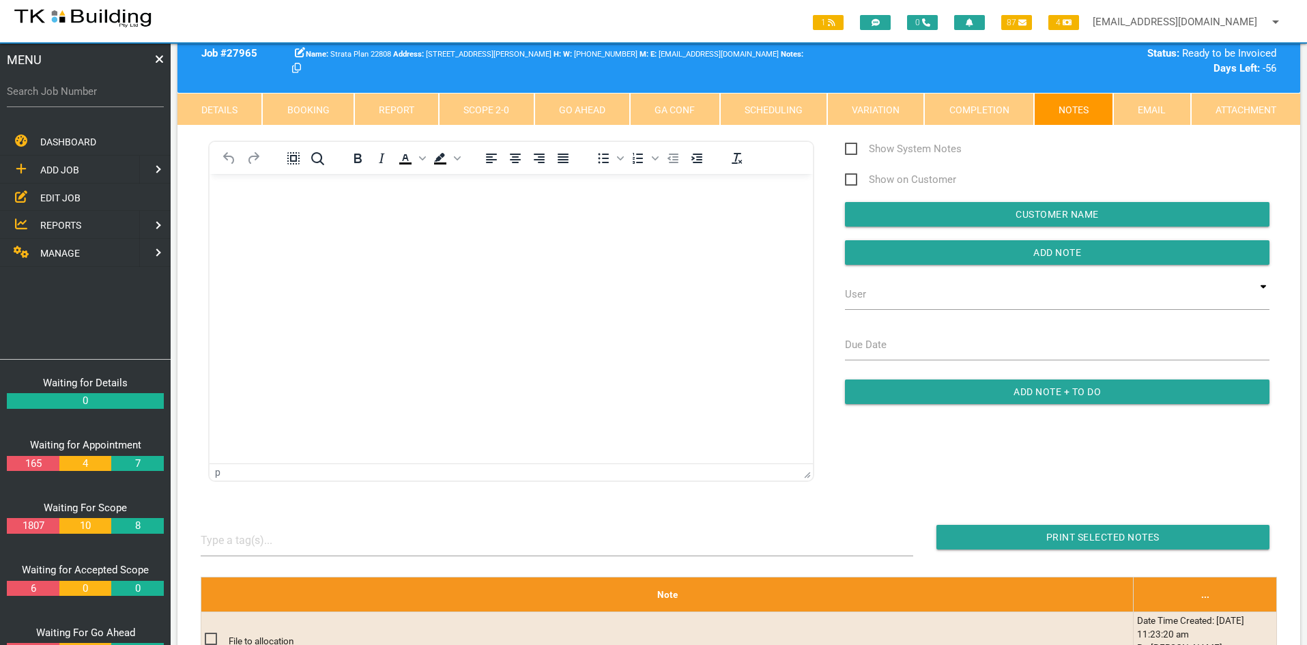
click at [528, 236] on html at bounding box center [511, 205] width 603 height 62
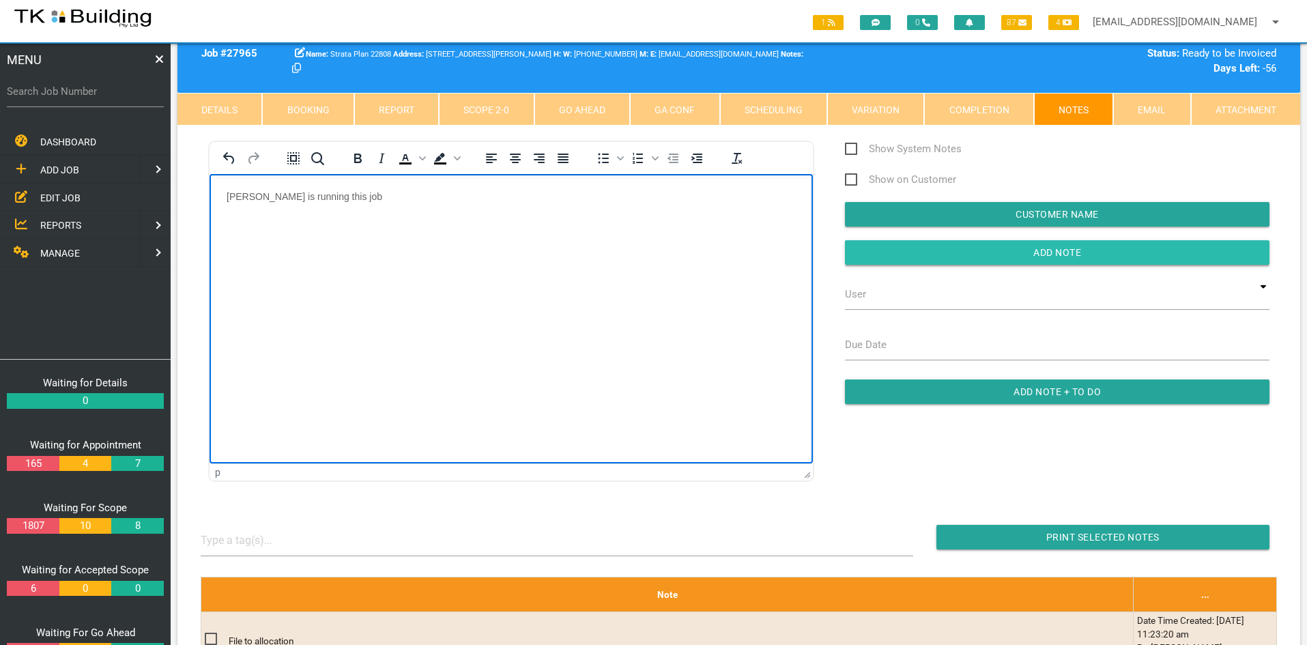
click at [1074, 247] on input "Add Note" at bounding box center [1057, 252] width 425 height 25
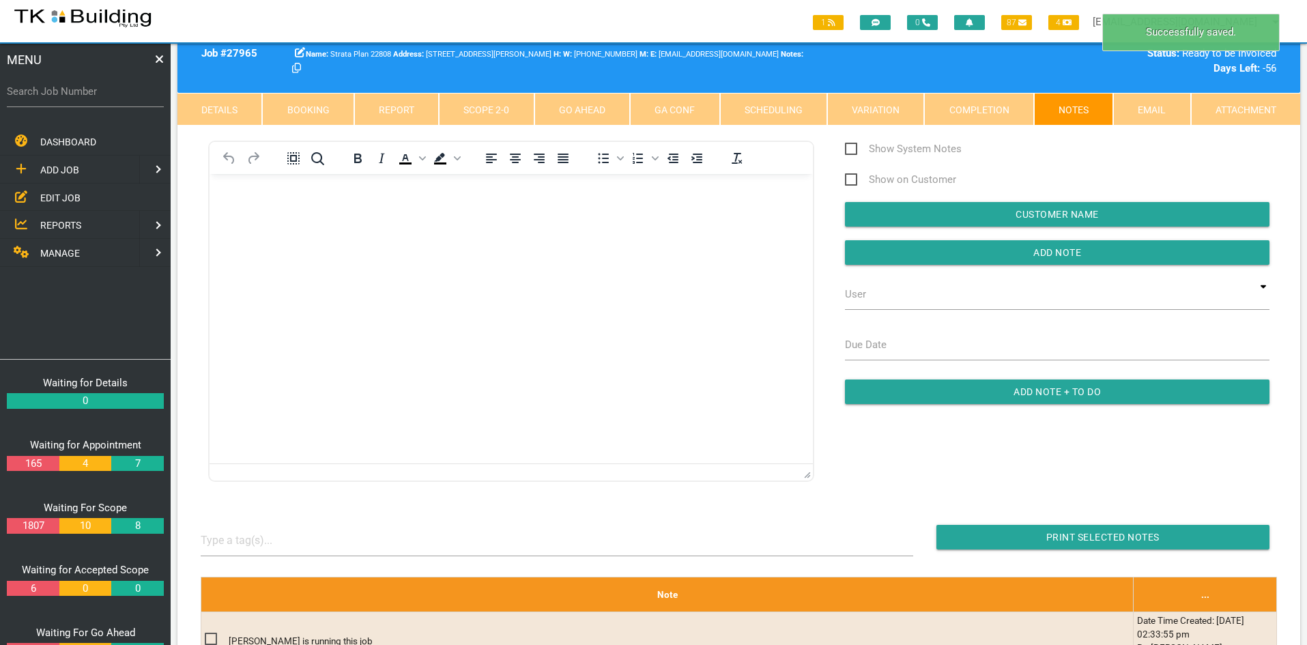
click at [596, 236] on html at bounding box center [511, 205] width 603 height 62
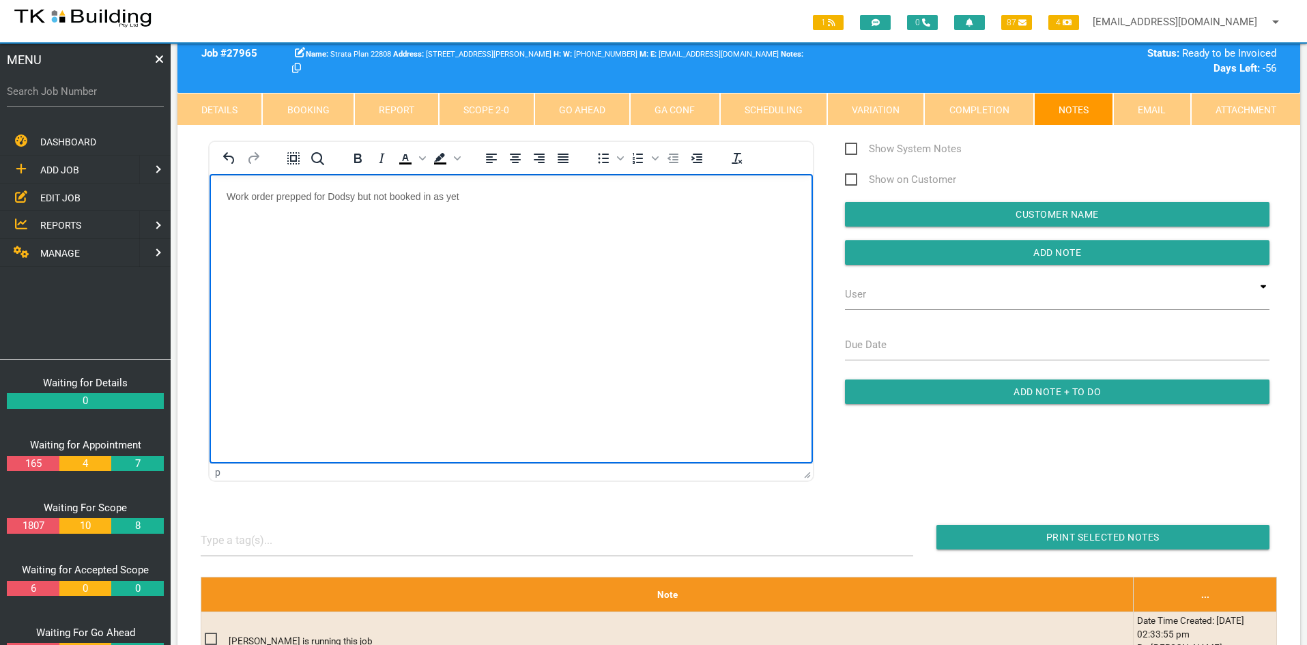
click at [596, 236] on html "Work order prepped for Dodsy but not booked in as yet" at bounding box center [511, 205] width 603 height 62
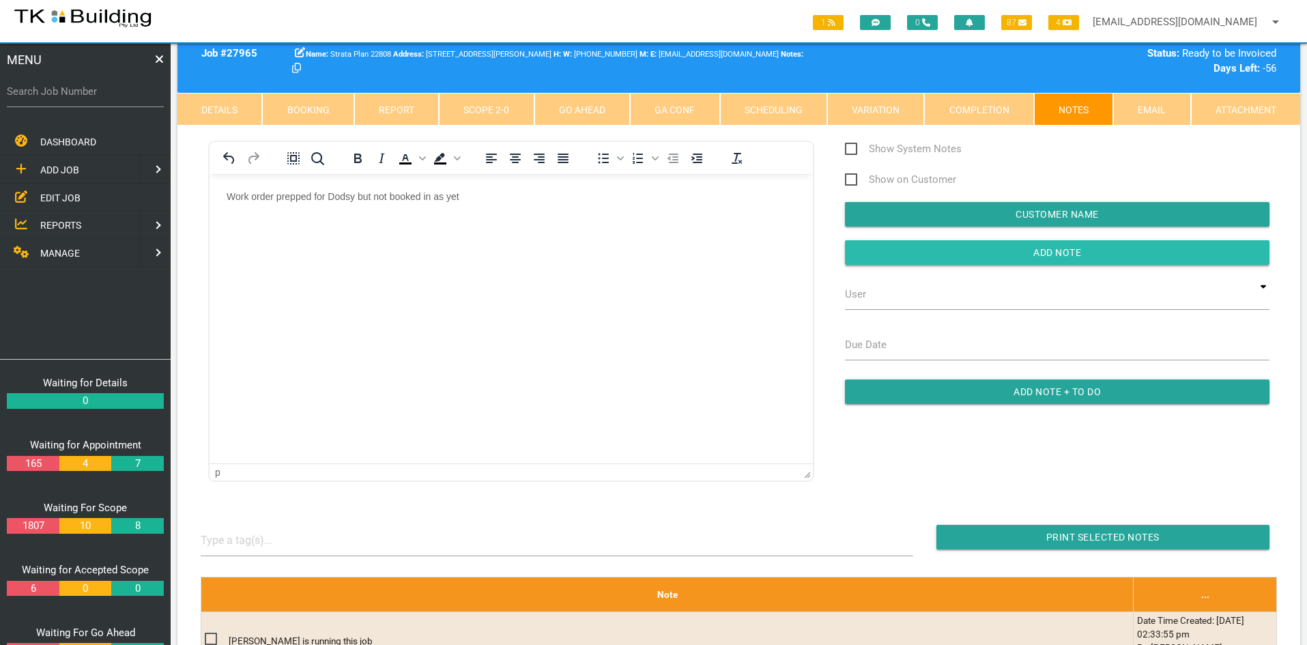
click at [1050, 250] on input "button" at bounding box center [1057, 252] width 425 height 25
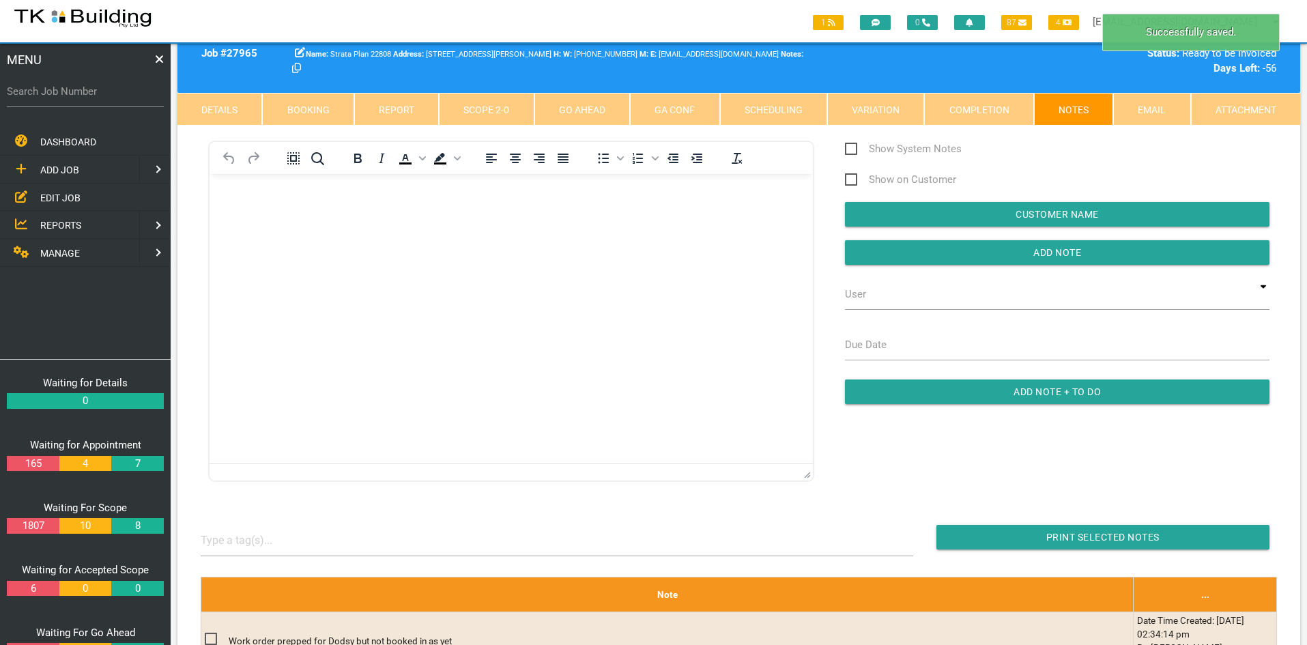
click at [498, 236] on html at bounding box center [511, 205] width 603 height 62
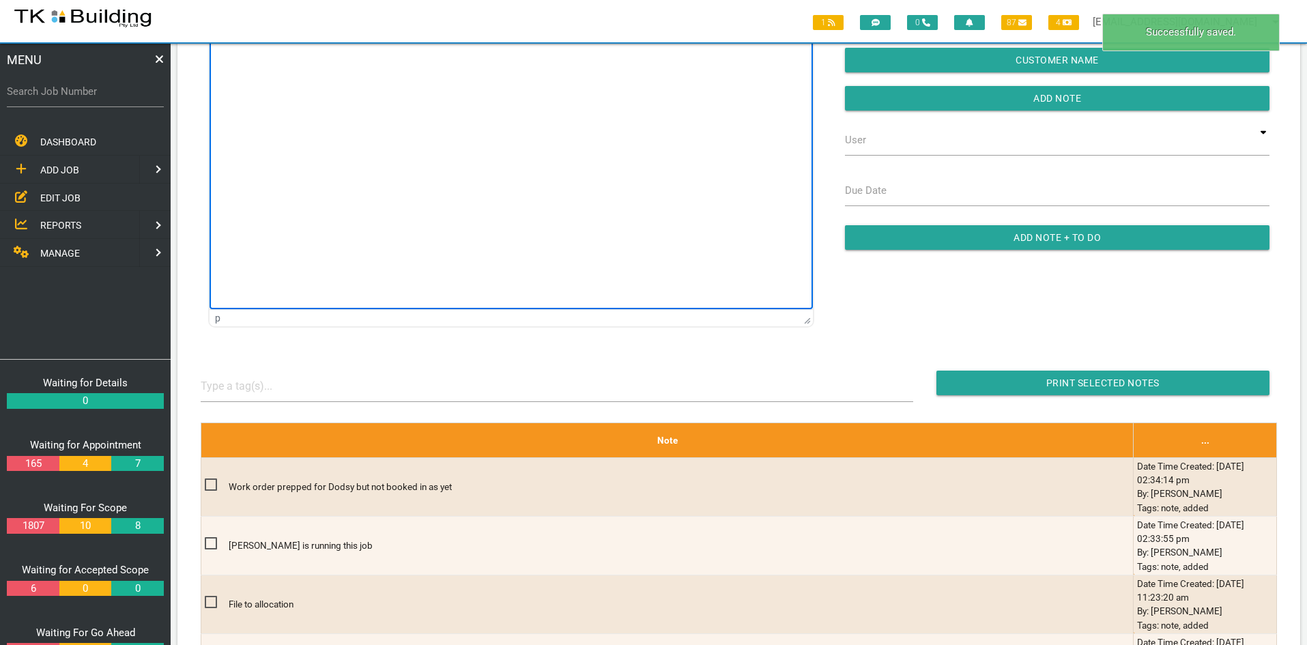
scroll to position [95, 0]
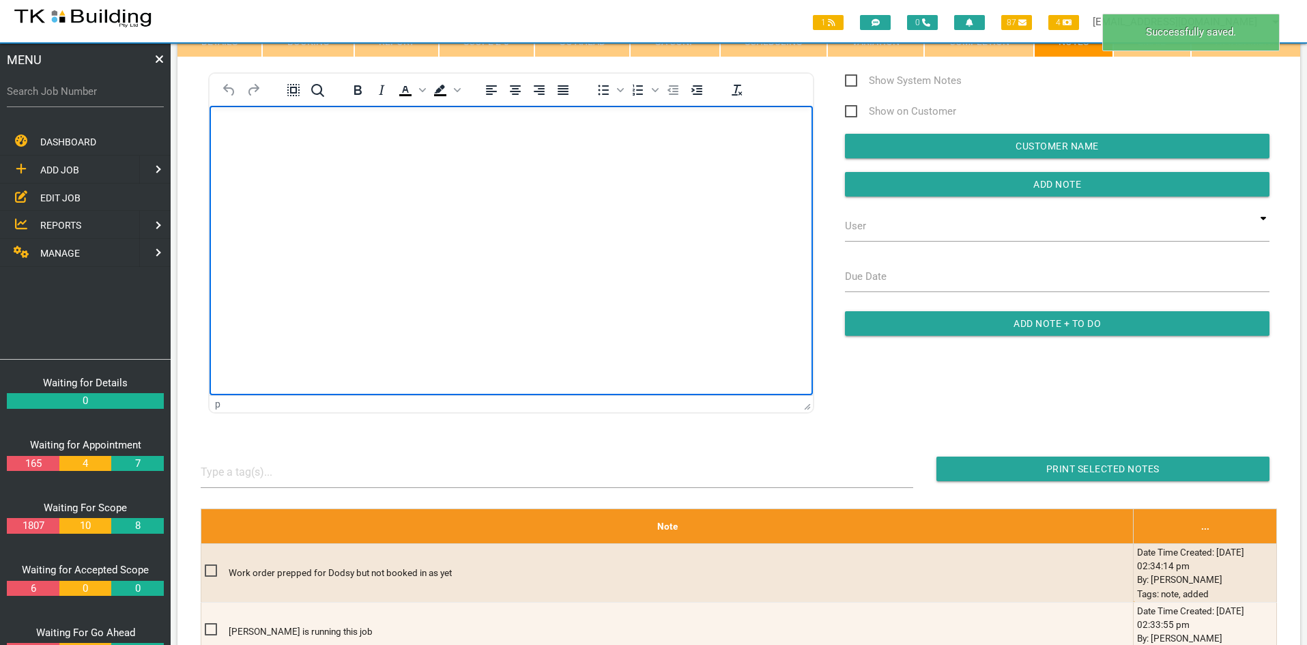
click at [474, 168] on html at bounding box center [511, 137] width 603 height 62
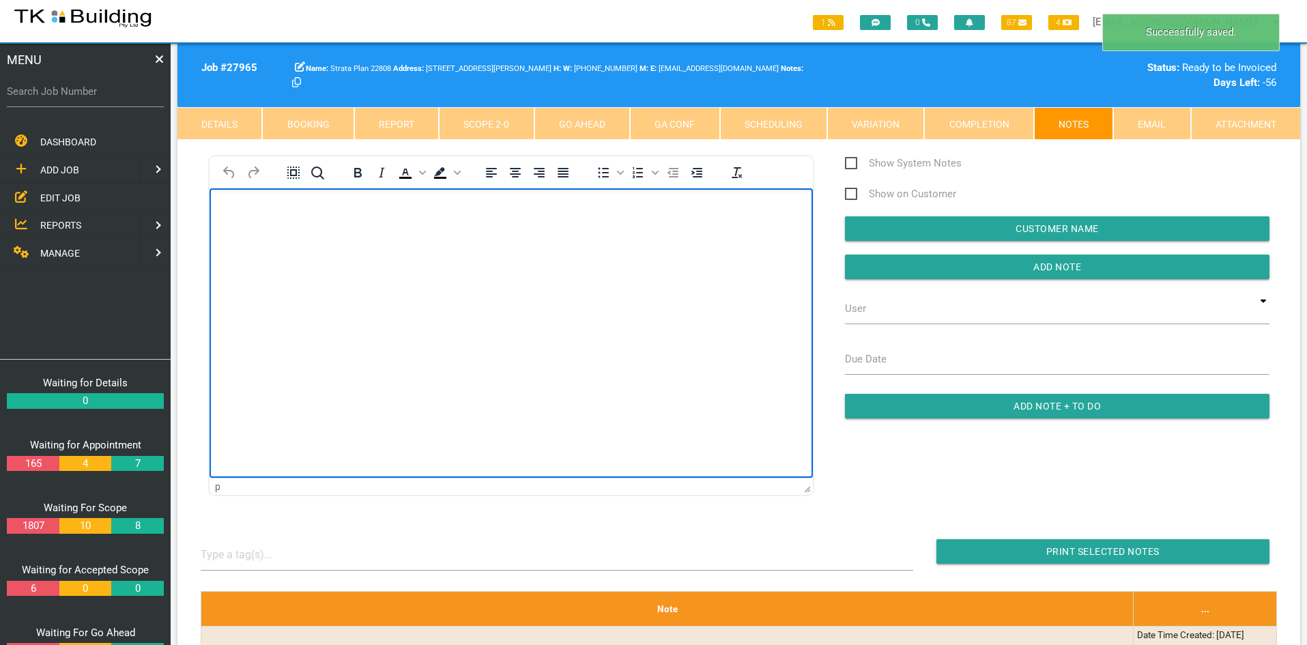
scroll to position [0, 0]
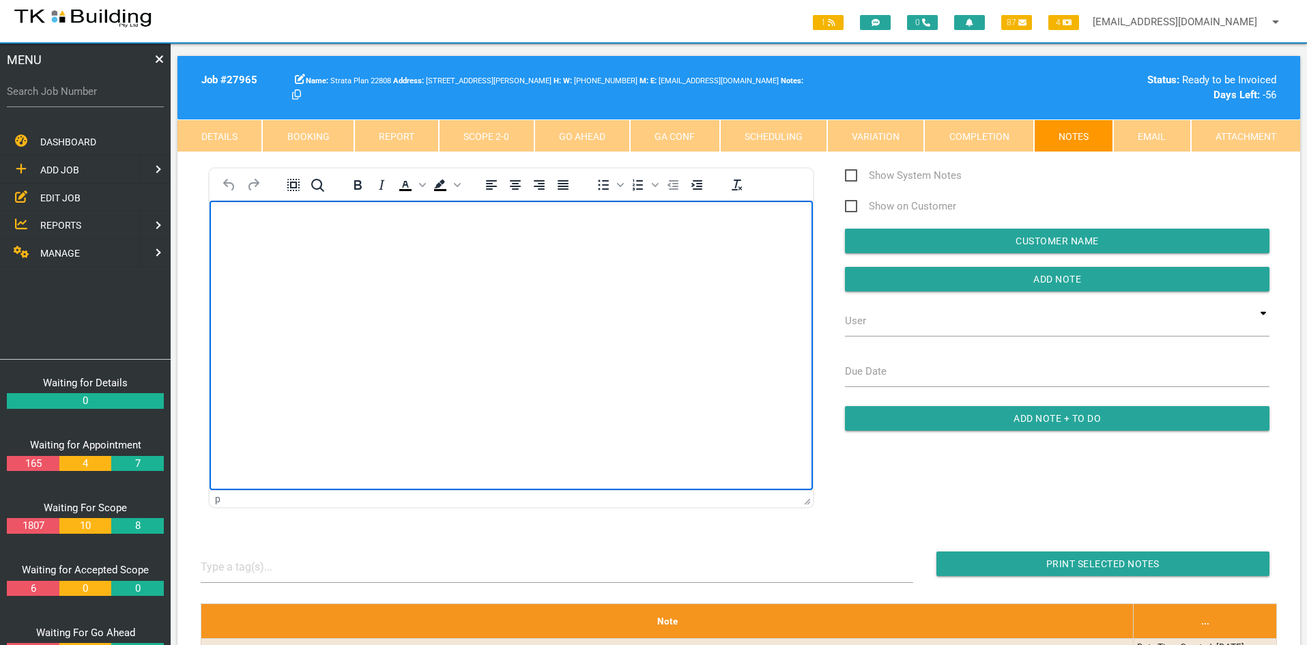
click at [493, 133] on link "Scope 2 - 0" at bounding box center [486, 135] width 95 height 33
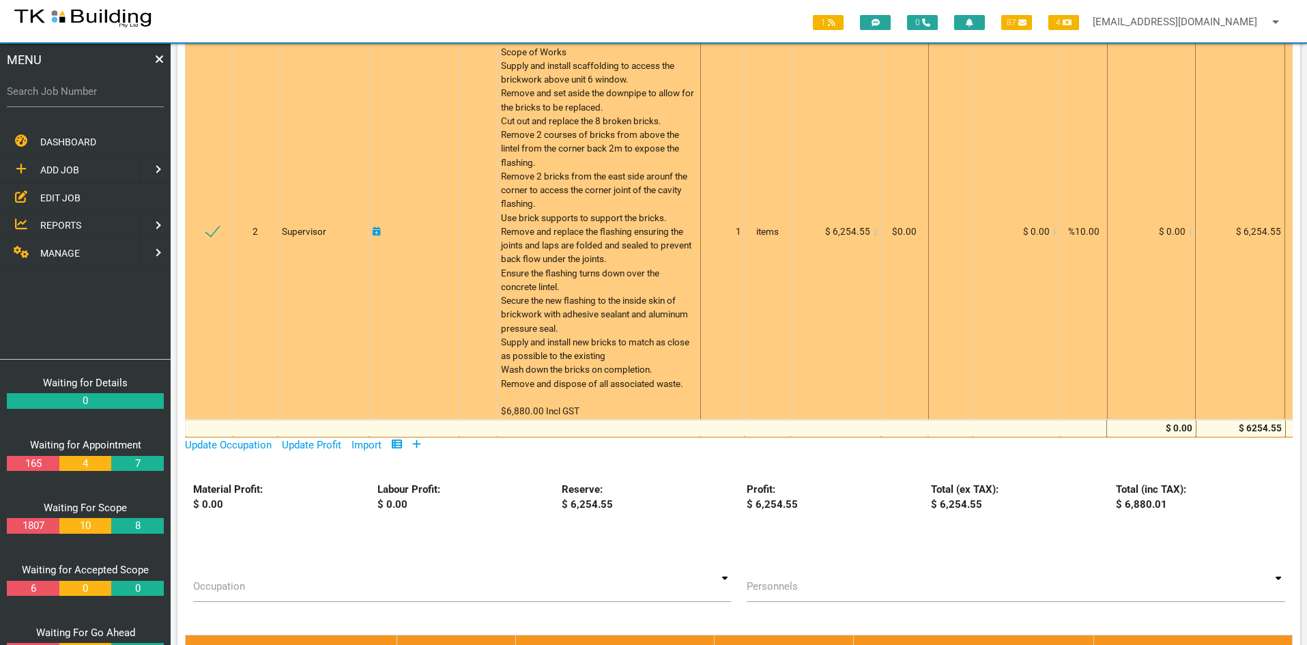
scroll to position [341, 0]
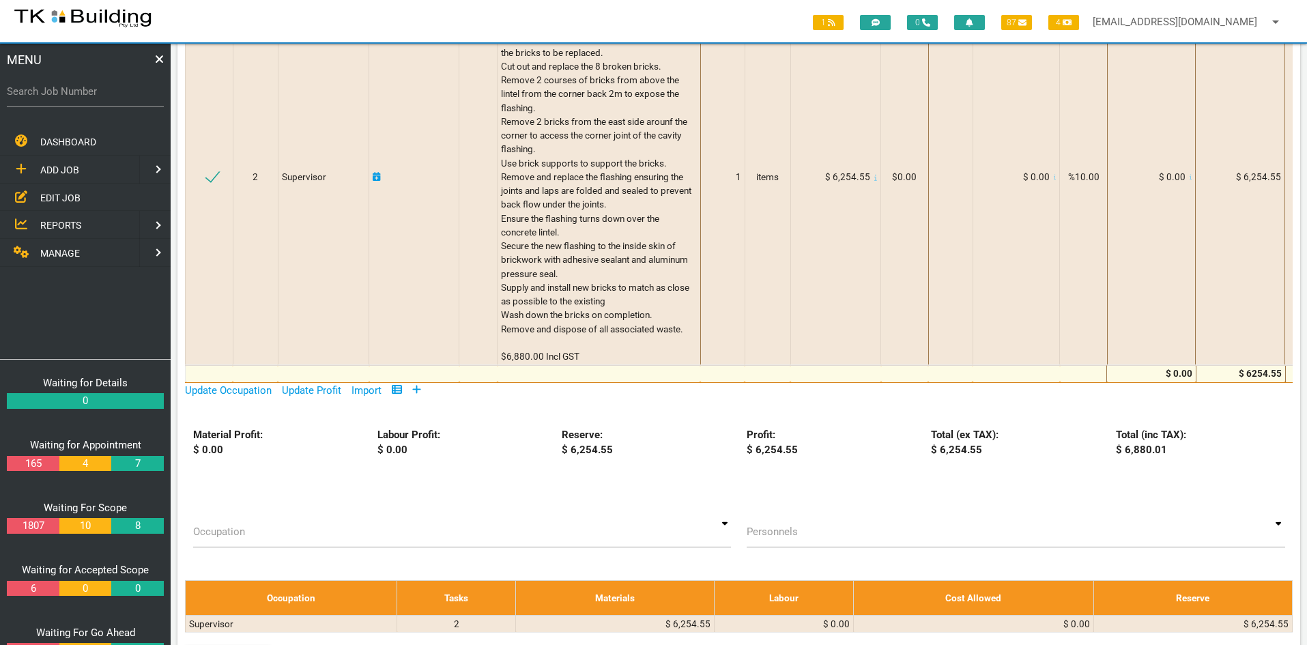
click at [53, 192] on span "EDIT JOB" at bounding box center [60, 197] width 40 height 11
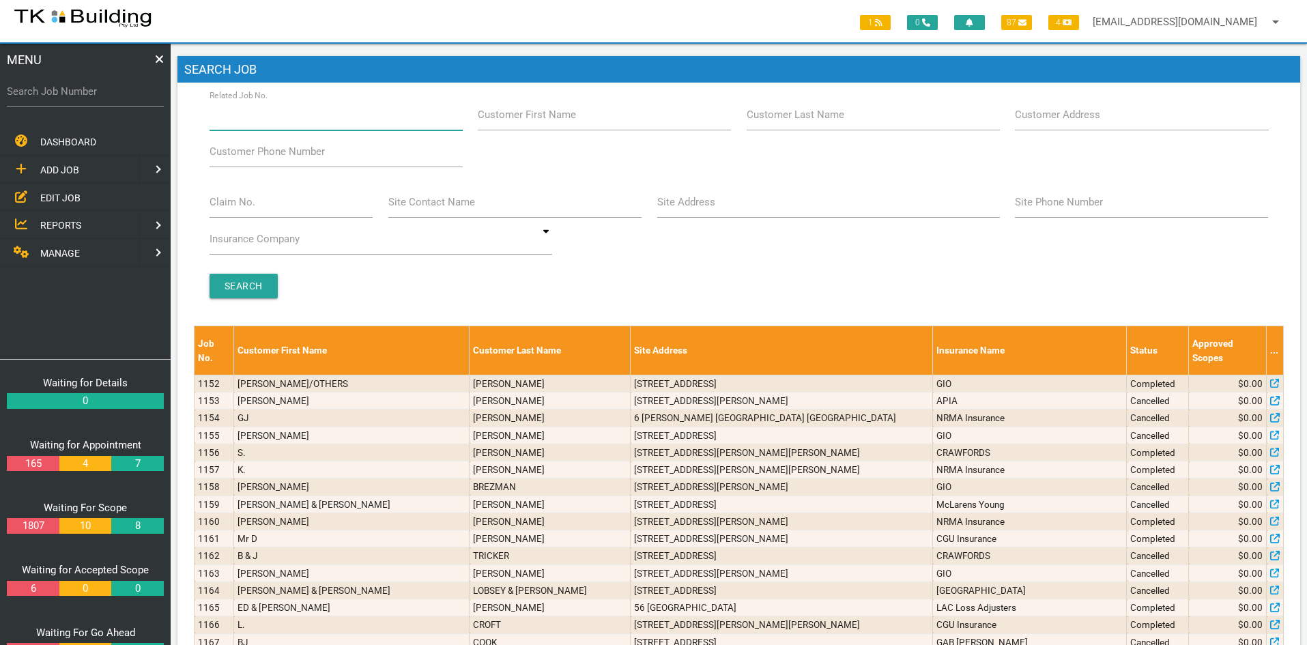
click at [303, 119] on input "Related Job No." at bounding box center [336, 114] width 253 height 31
type input "27593"
click at [240, 276] on input "Search" at bounding box center [244, 286] width 68 height 25
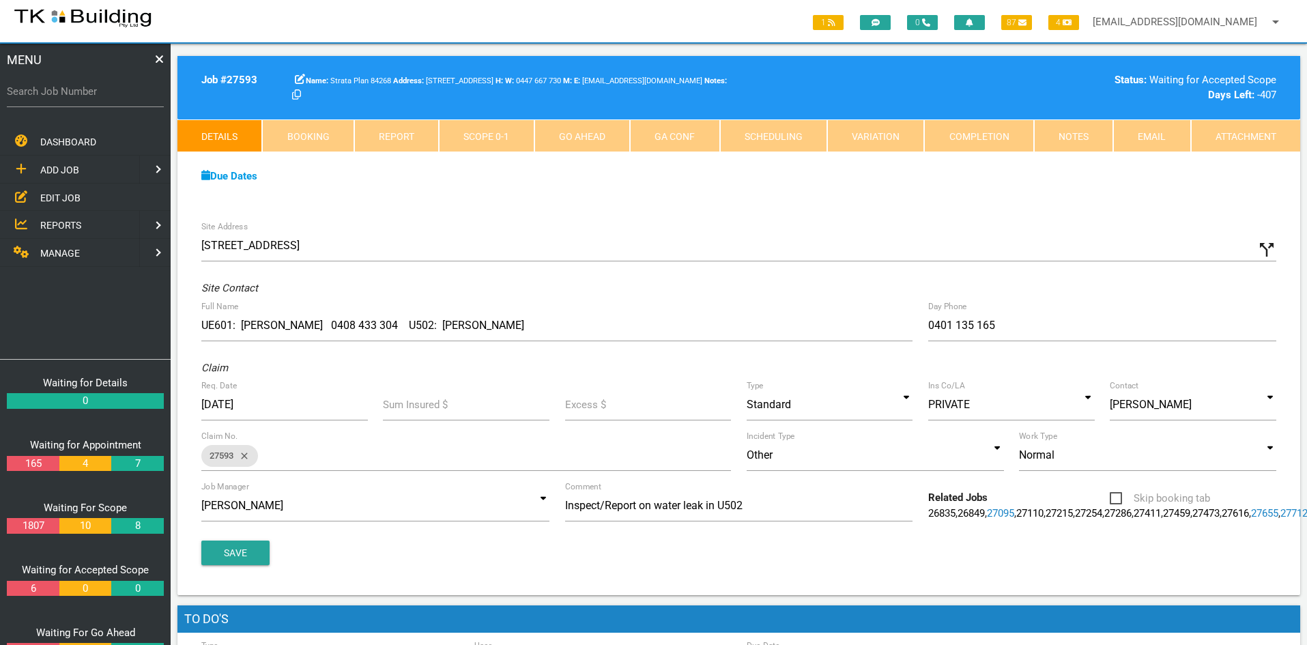
click at [1062, 141] on link "Notes" at bounding box center [1073, 135] width 79 height 33
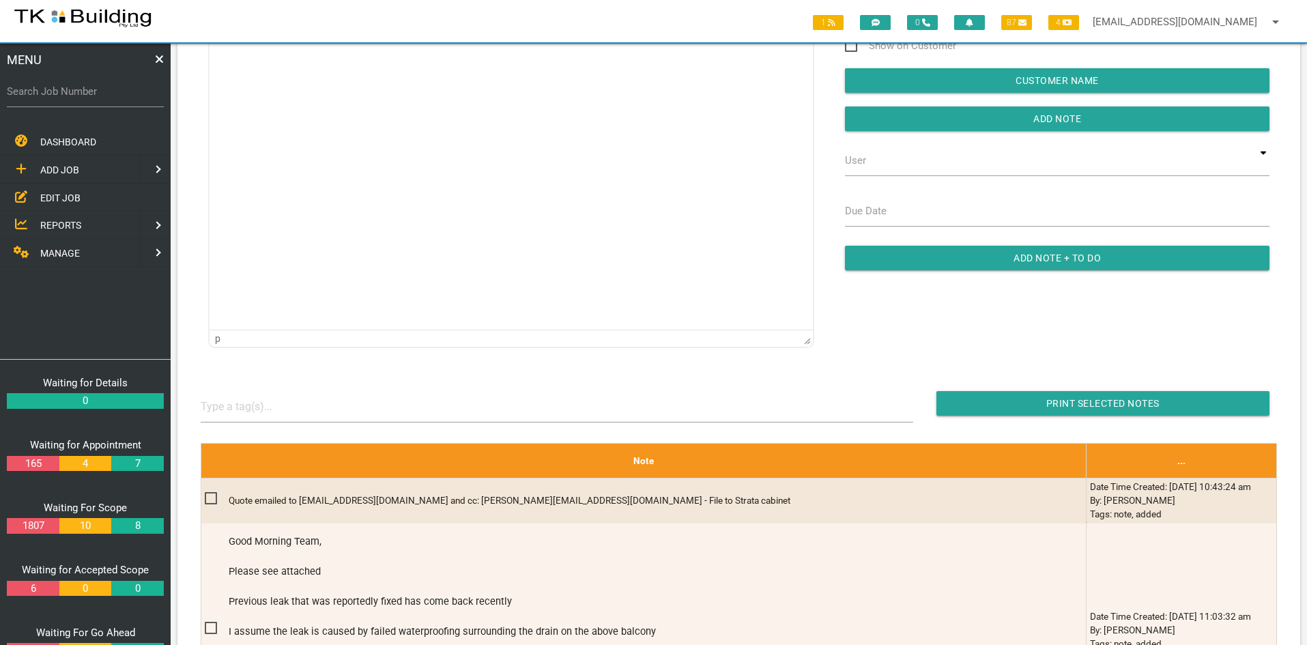
scroll to position [68, 0]
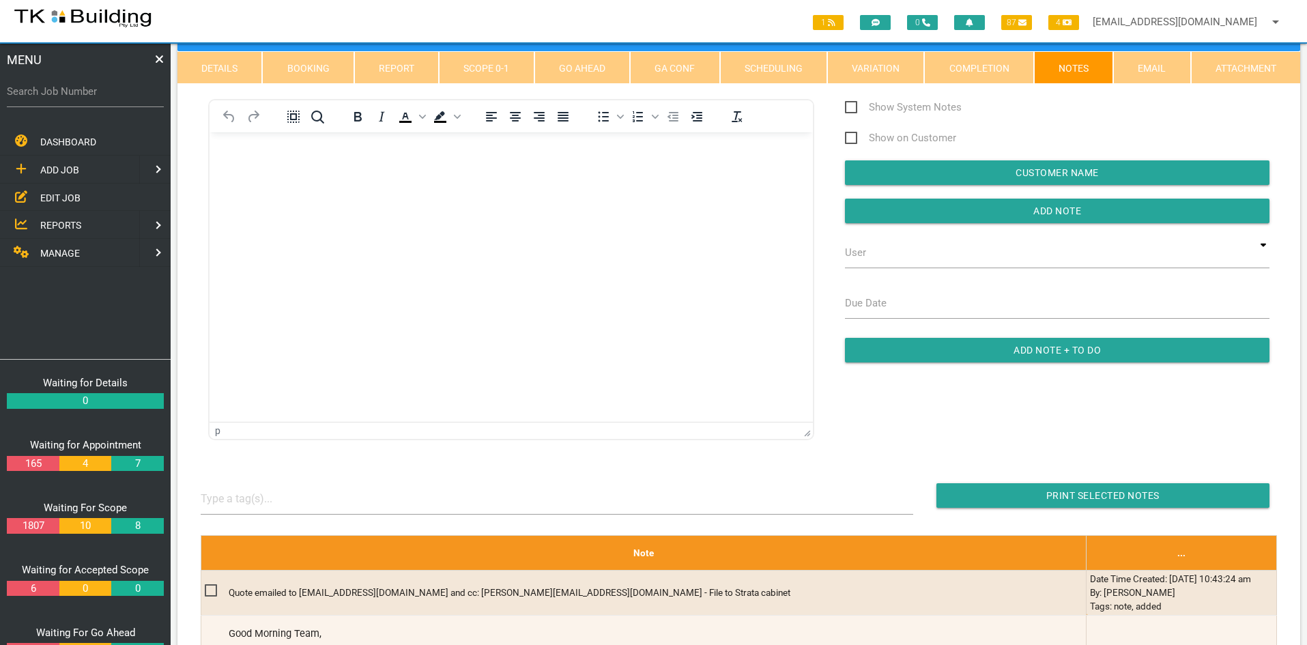
click at [476, 195] on html at bounding box center [511, 163] width 603 height 62
